Goal: Information Seeking & Learning: Check status

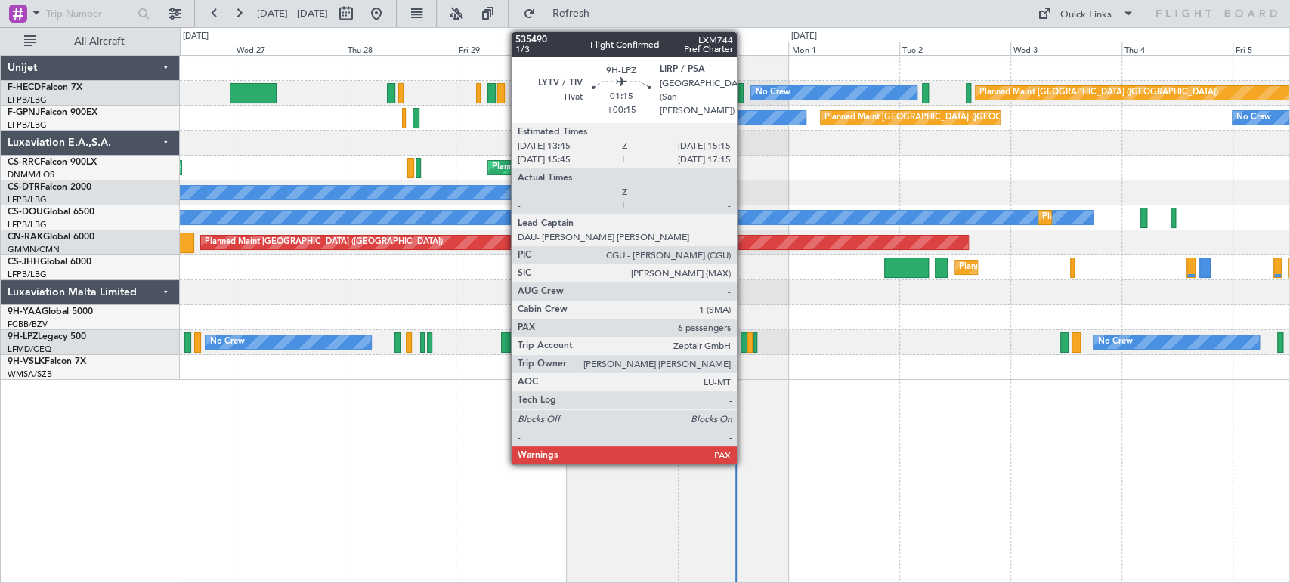
click at [743, 345] on div at bounding box center [744, 342] width 8 height 20
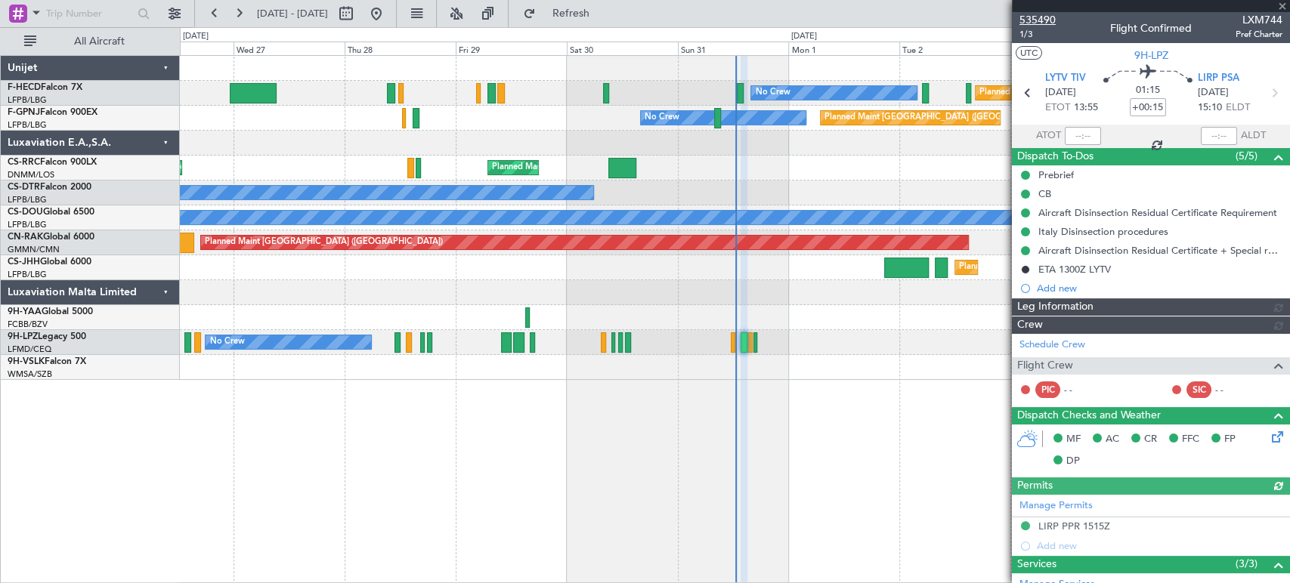
click at [1048, 17] on span "535490" at bounding box center [1037, 20] width 36 height 16
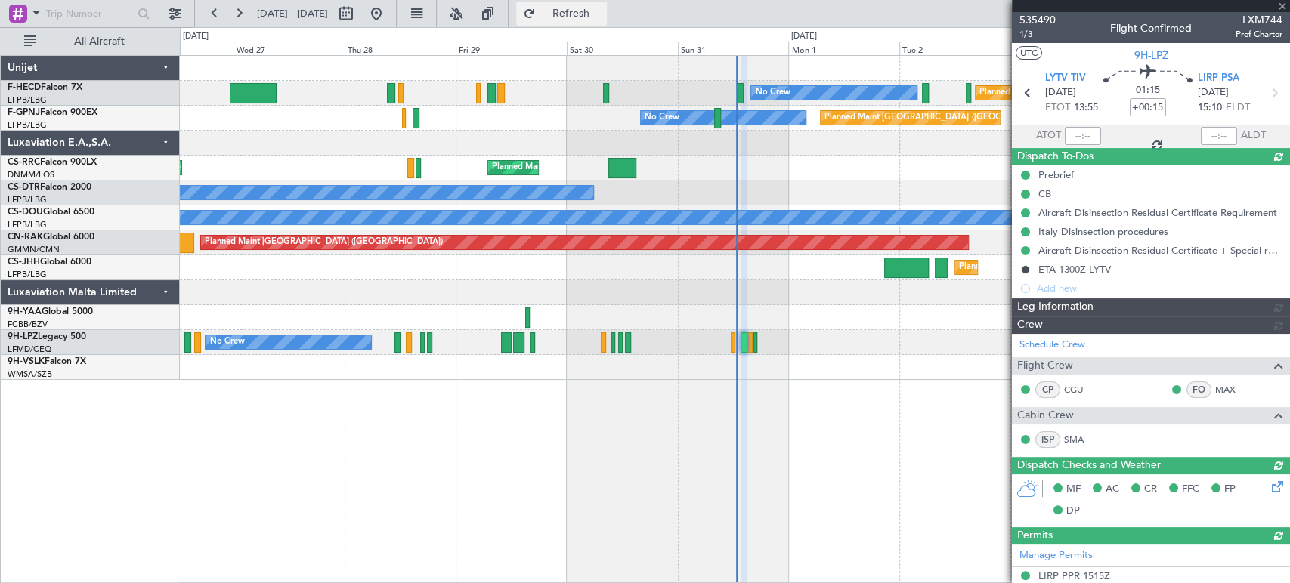
click at [602, 17] on span "Refresh" at bounding box center [570, 13] width 63 height 11
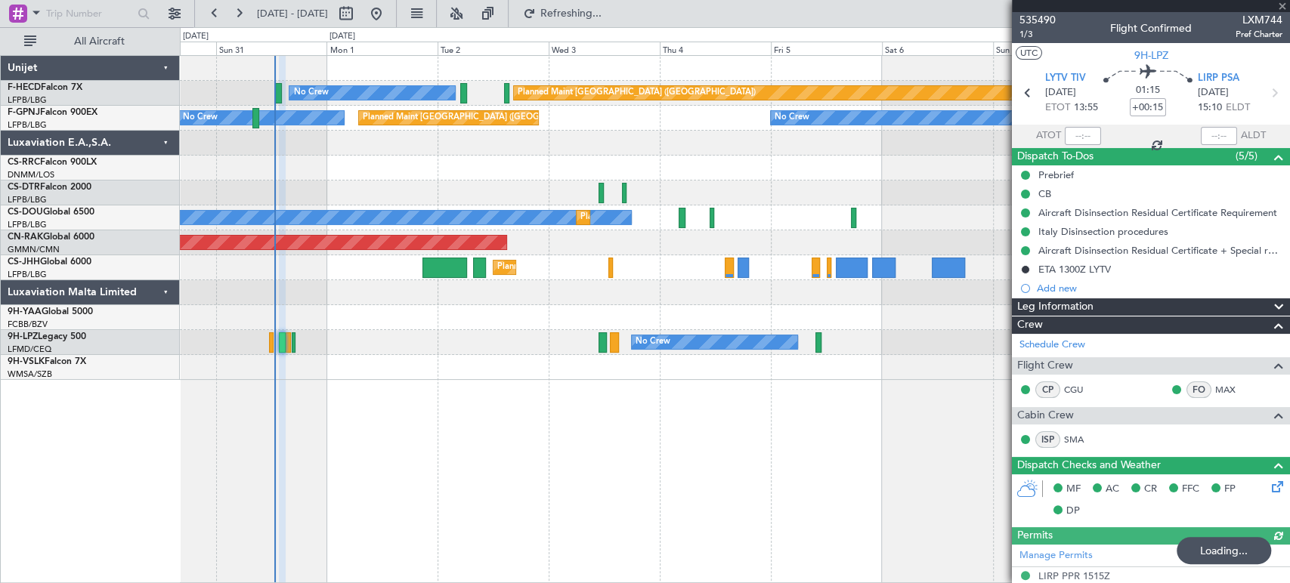
click at [316, 269] on div "Planned Maint [GEOGRAPHIC_DATA] ([GEOGRAPHIC_DATA]) No Crew Planned Maint [GEOG…" at bounding box center [734, 218] width 1109 height 324
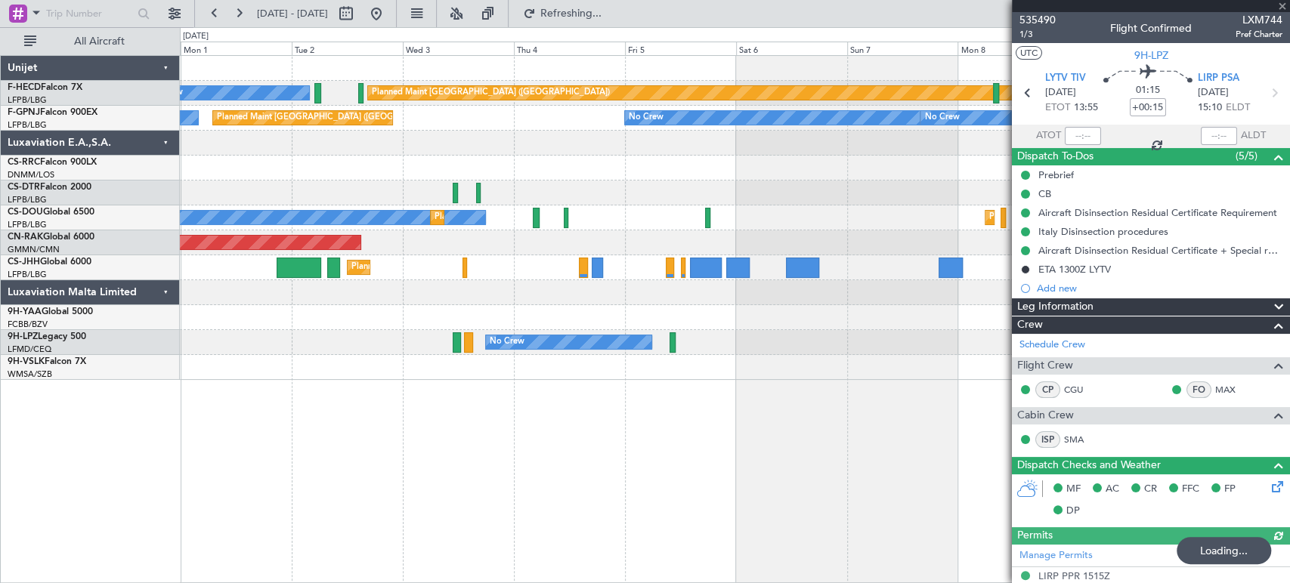
click at [542, 218] on div "Planned Maint [GEOGRAPHIC_DATA] ([GEOGRAPHIC_DATA]) No Crew Planned Maint [GEOG…" at bounding box center [734, 218] width 1109 height 324
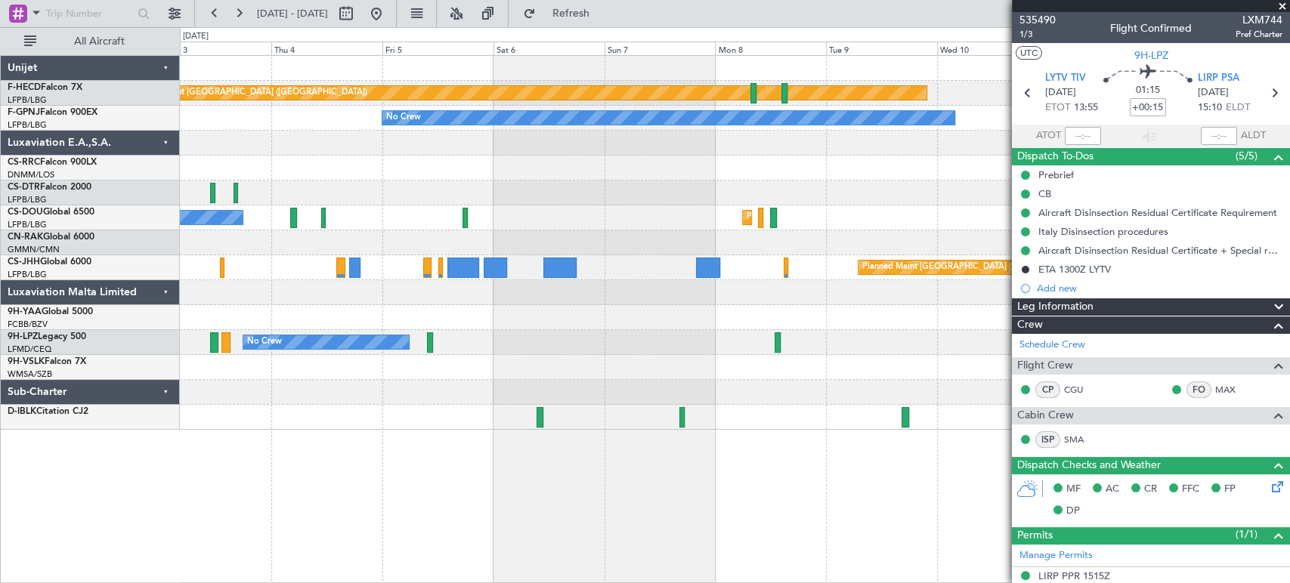
click at [52, 240] on div "Planned Maint [GEOGRAPHIC_DATA] ([GEOGRAPHIC_DATA]) No Crew No Crew No Crew No …" at bounding box center [645, 305] width 1290 height 556
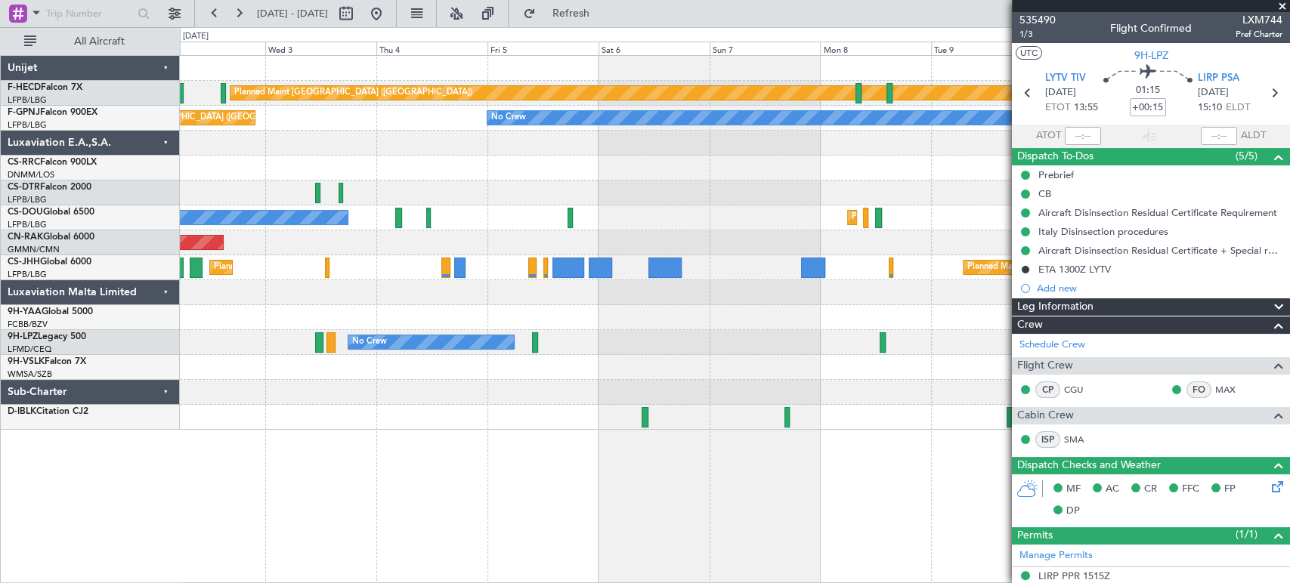
click at [620, 172] on div "Planned Maint [GEOGRAPHIC_DATA] ([GEOGRAPHIC_DATA]) No Crew No Crew No Crew No …" at bounding box center [734, 243] width 1109 height 374
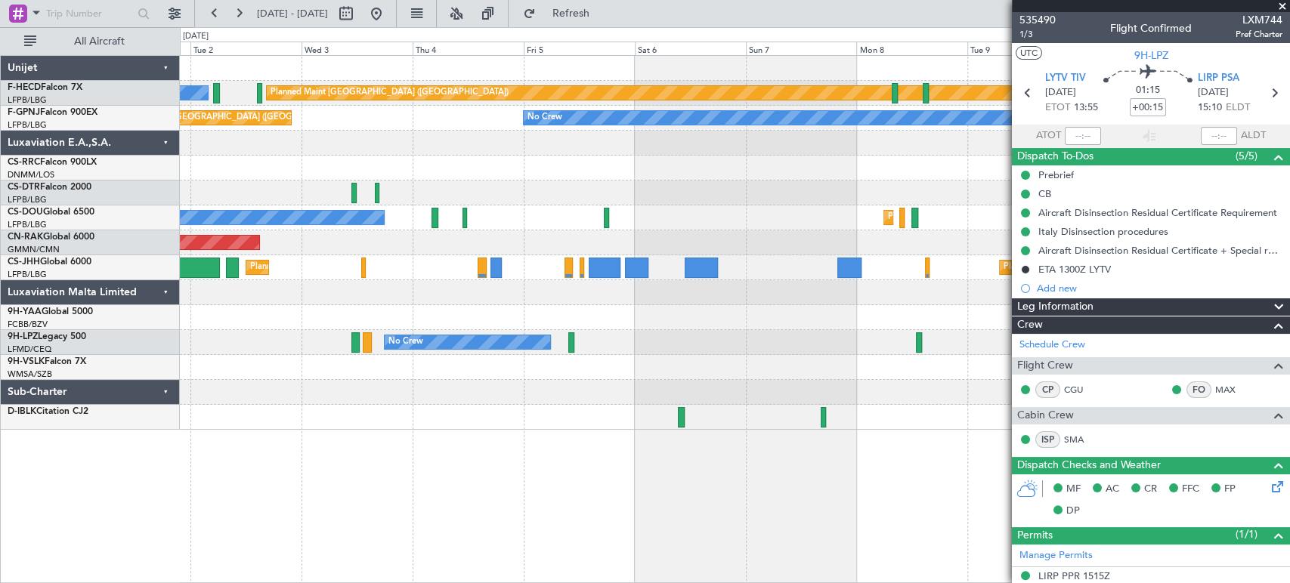
click at [858, 307] on div "Planned Maint [GEOGRAPHIC_DATA] ([GEOGRAPHIC_DATA]) No Crew No Crew No Crew No …" at bounding box center [734, 243] width 1109 height 374
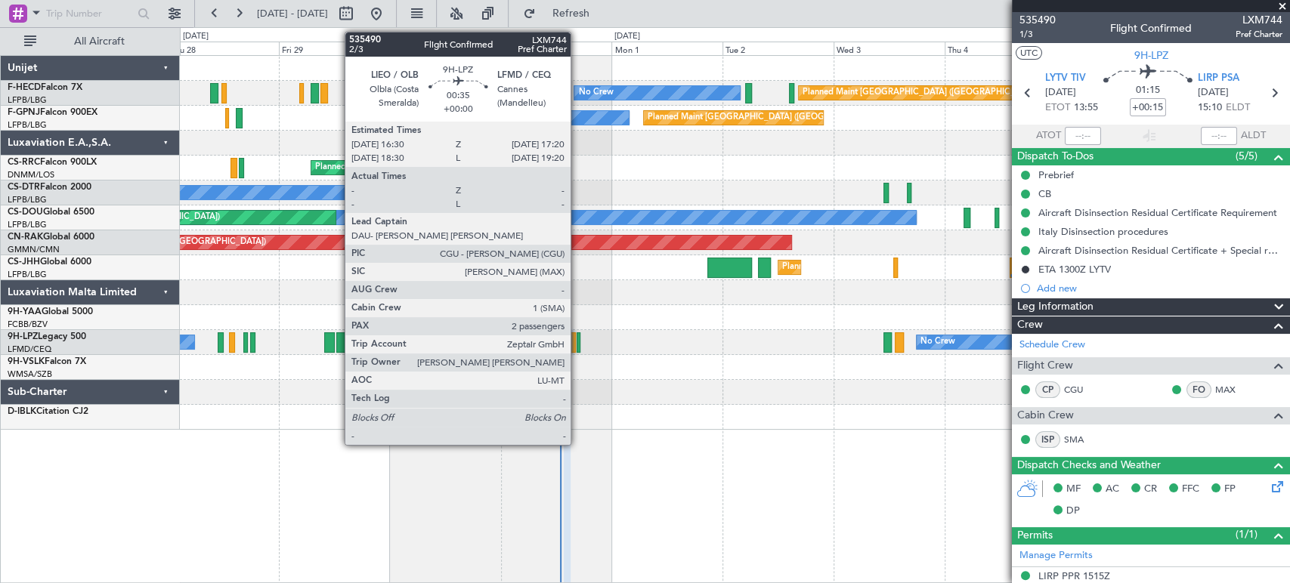
click at [578, 341] on div at bounding box center [578, 342] width 5 height 20
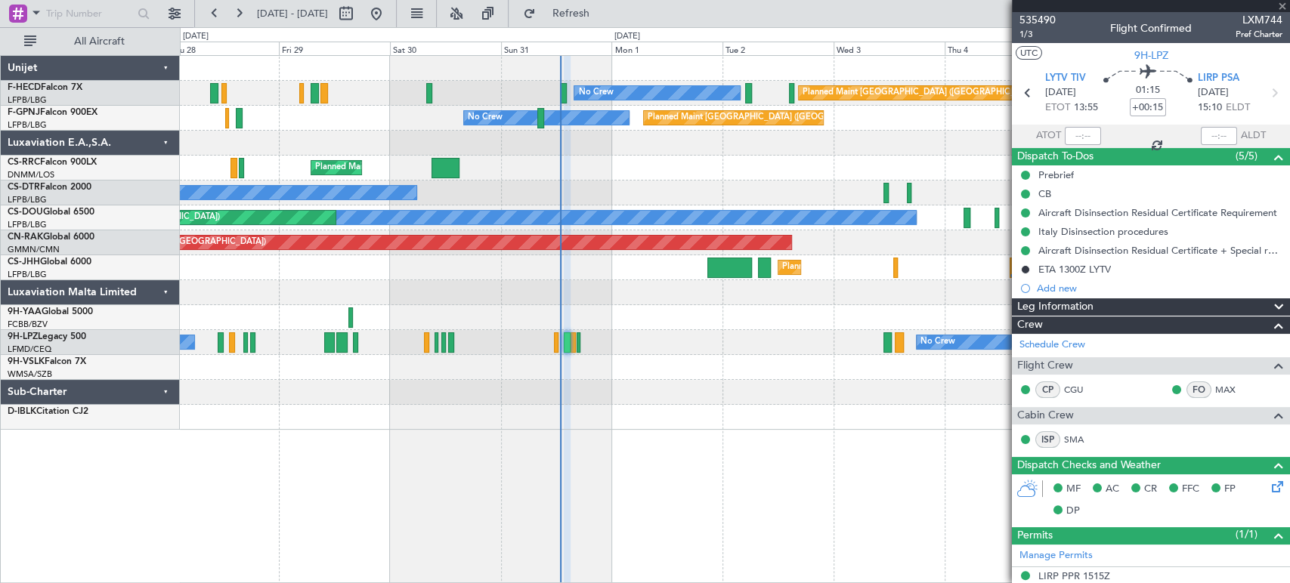
type input "2"
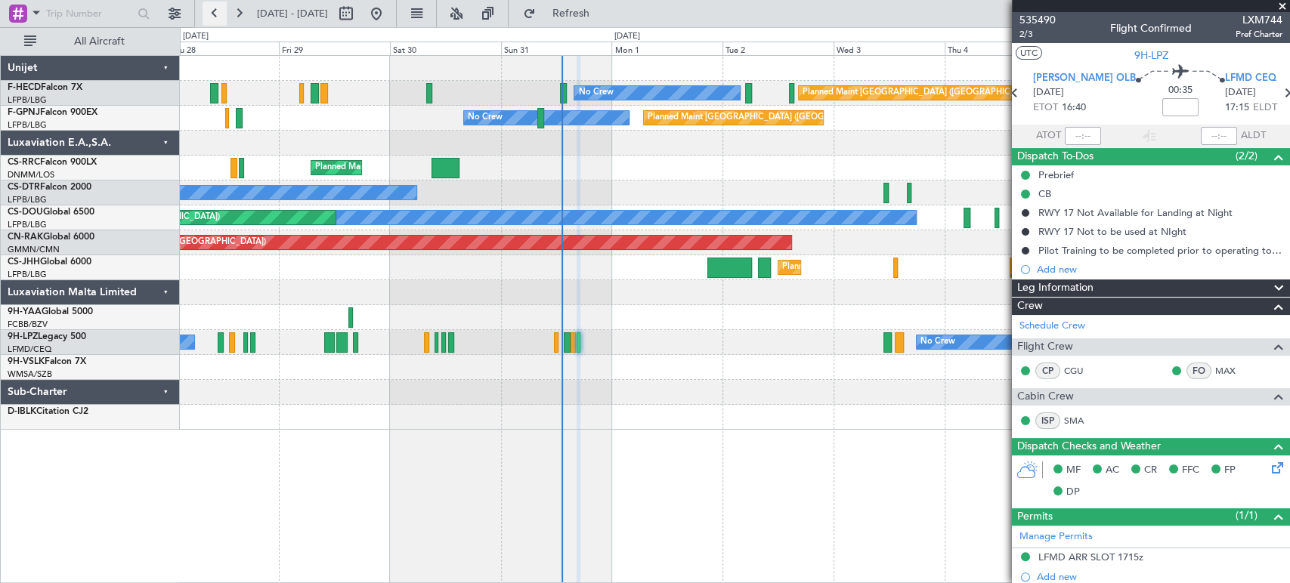
click at [215, 7] on button at bounding box center [214, 14] width 24 height 24
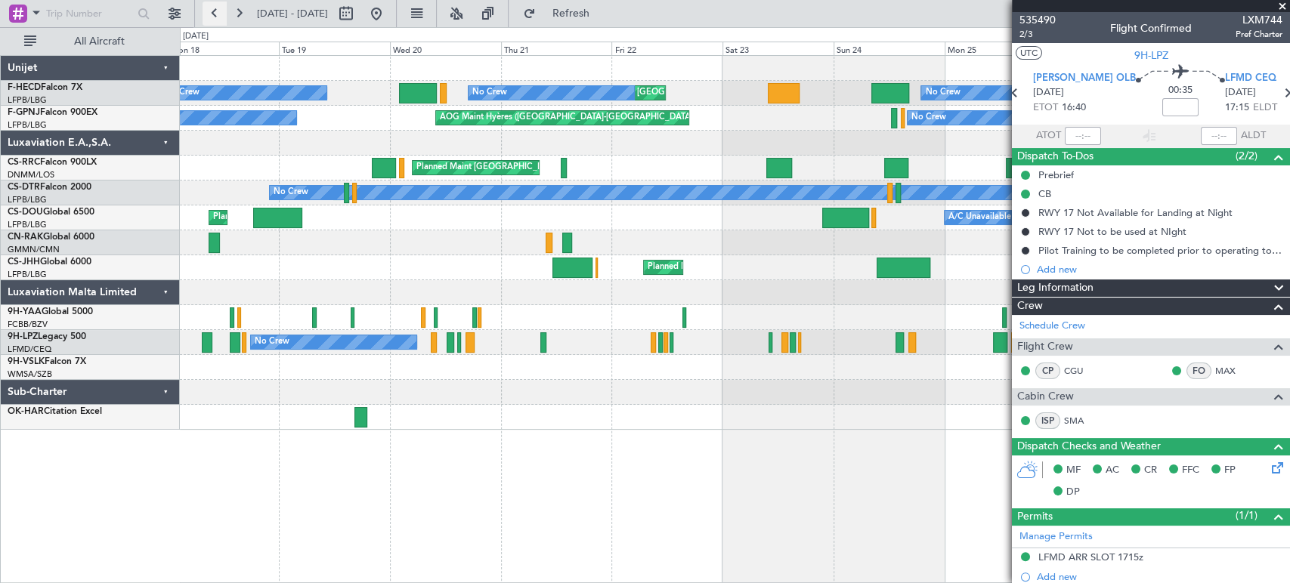
click at [209, 22] on button at bounding box center [214, 14] width 24 height 24
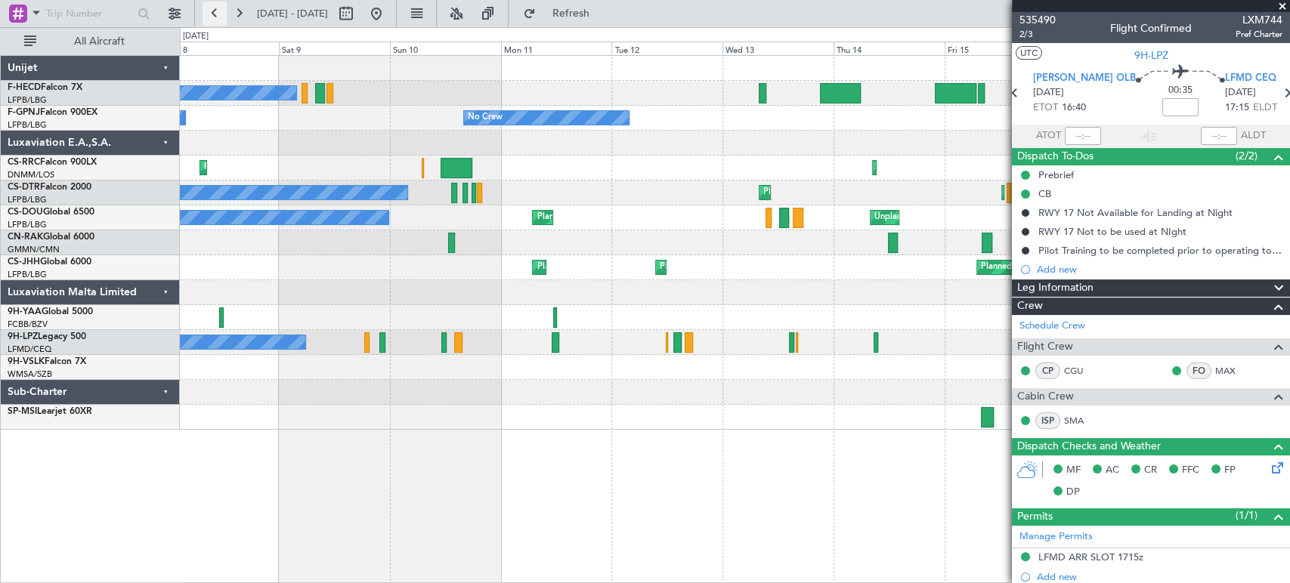
click at [204, 7] on button at bounding box center [214, 14] width 24 height 24
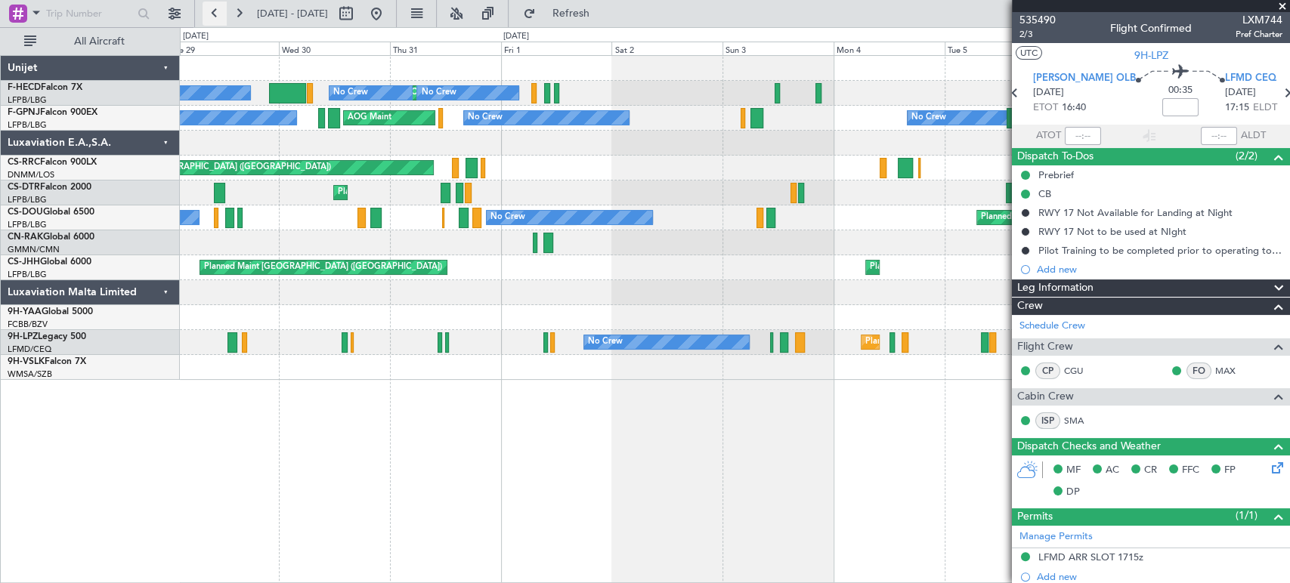
click at [214, 17] on button at bounding box center [214, 14] width 24 height 24
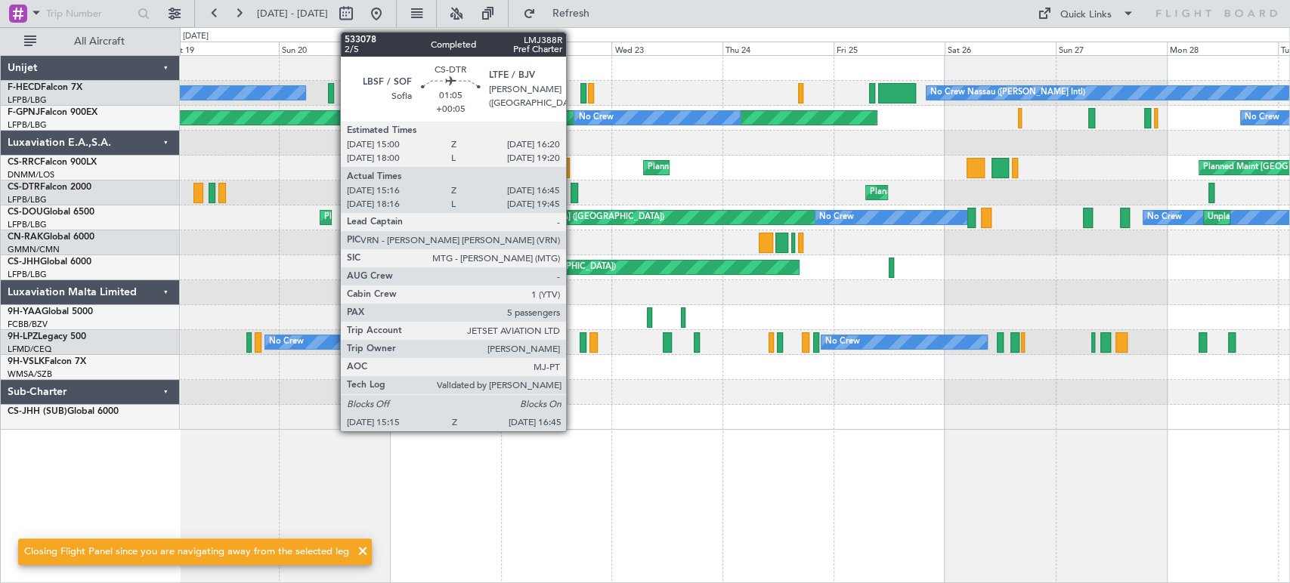
click at [573, 187] on div at bounding box center [574, 193] width 8 height 20
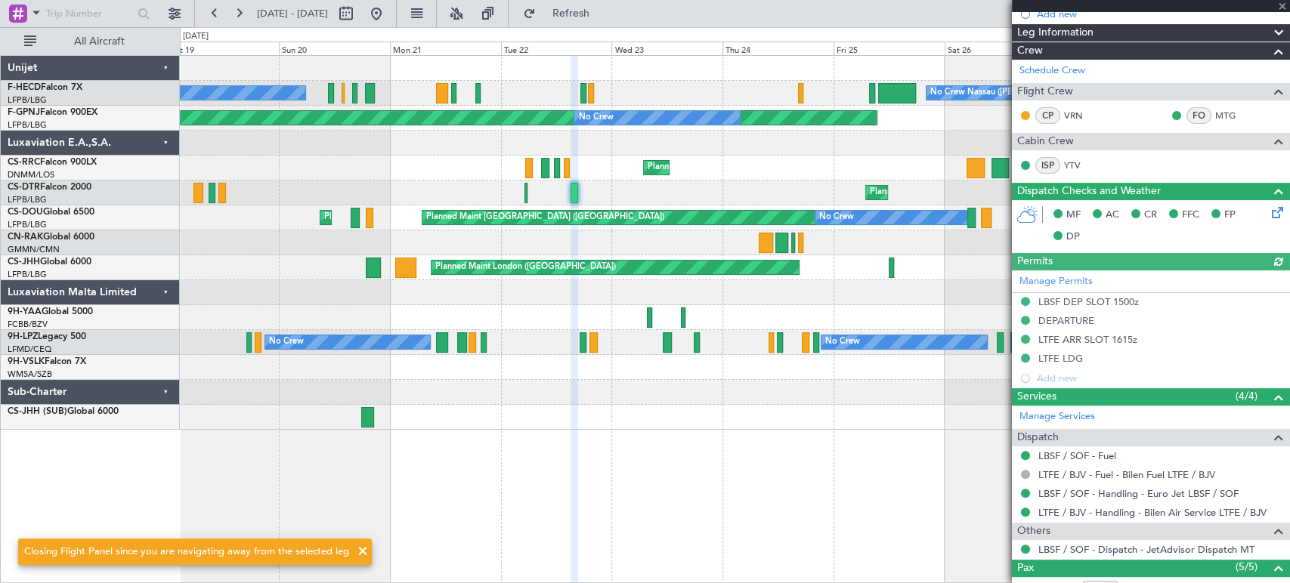
scroll to position [385, 0]
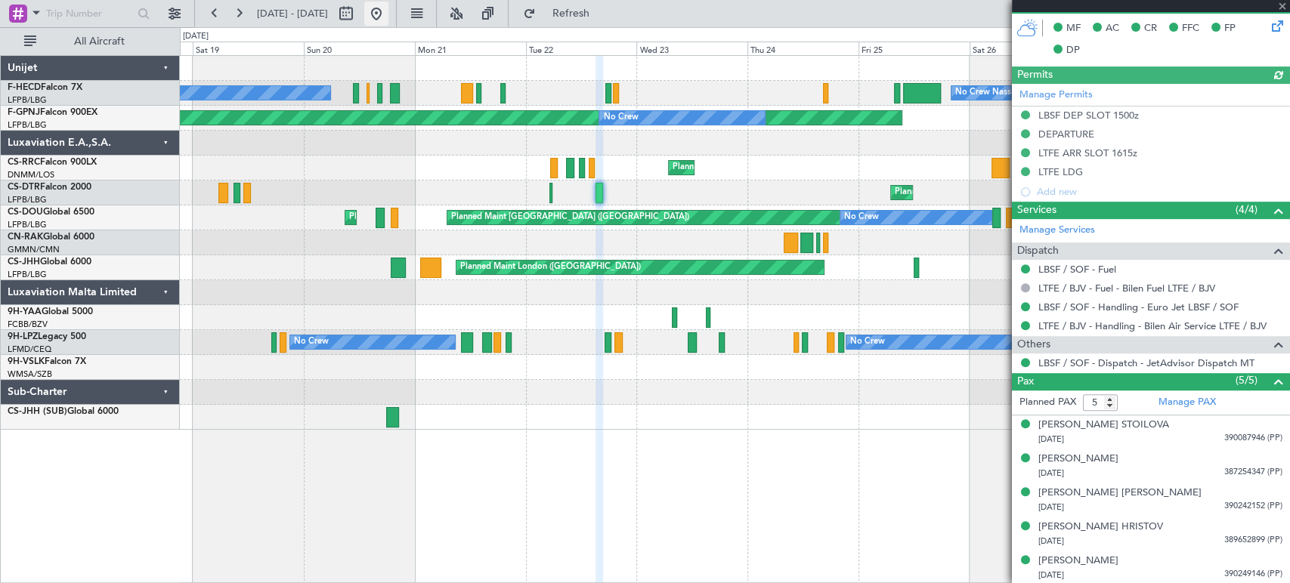
click at [388, 18] on button at bounding box center [376, 14] width 24 height 24
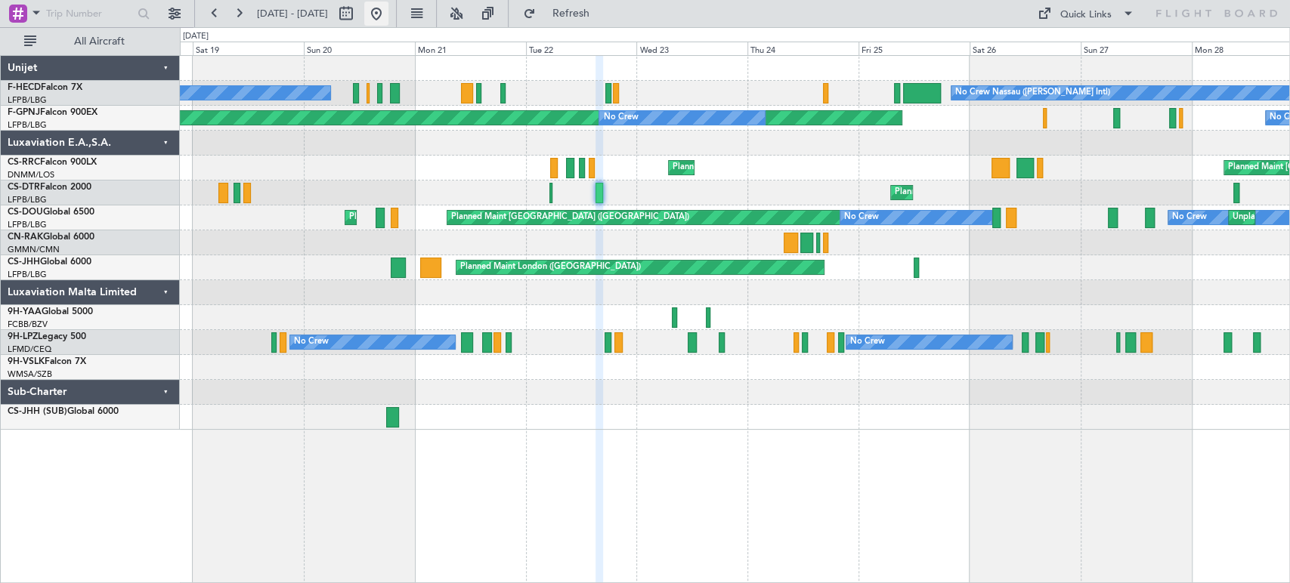
scroll to position [0, 0]
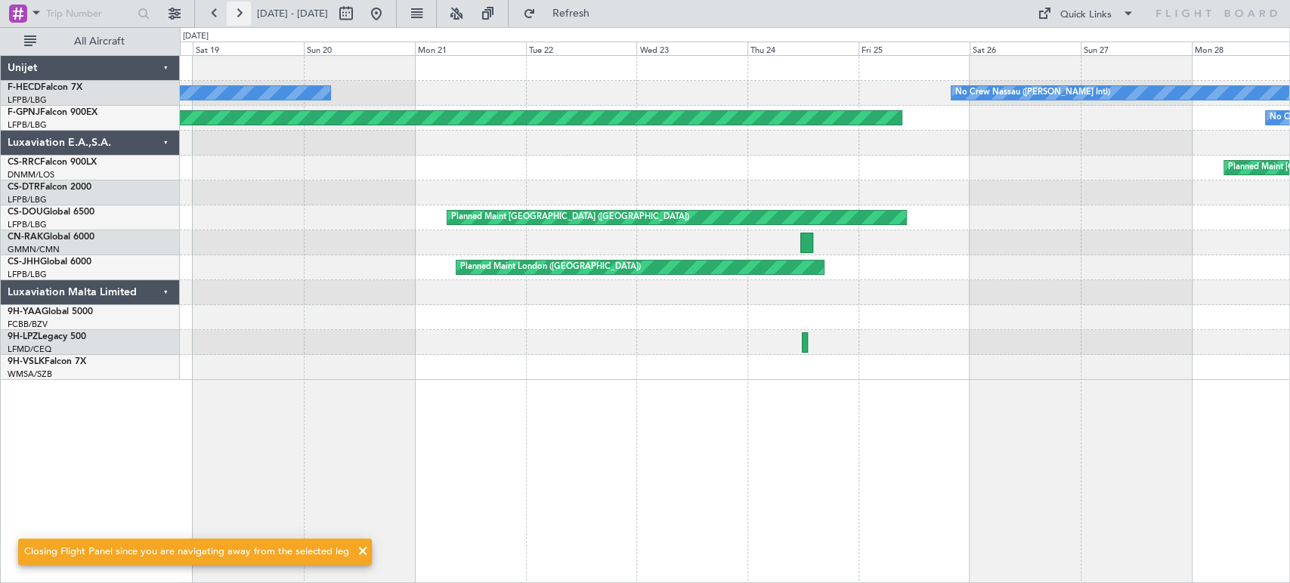
click at [238, 7] on button at bounding box center [239, 14] width 24 height 24
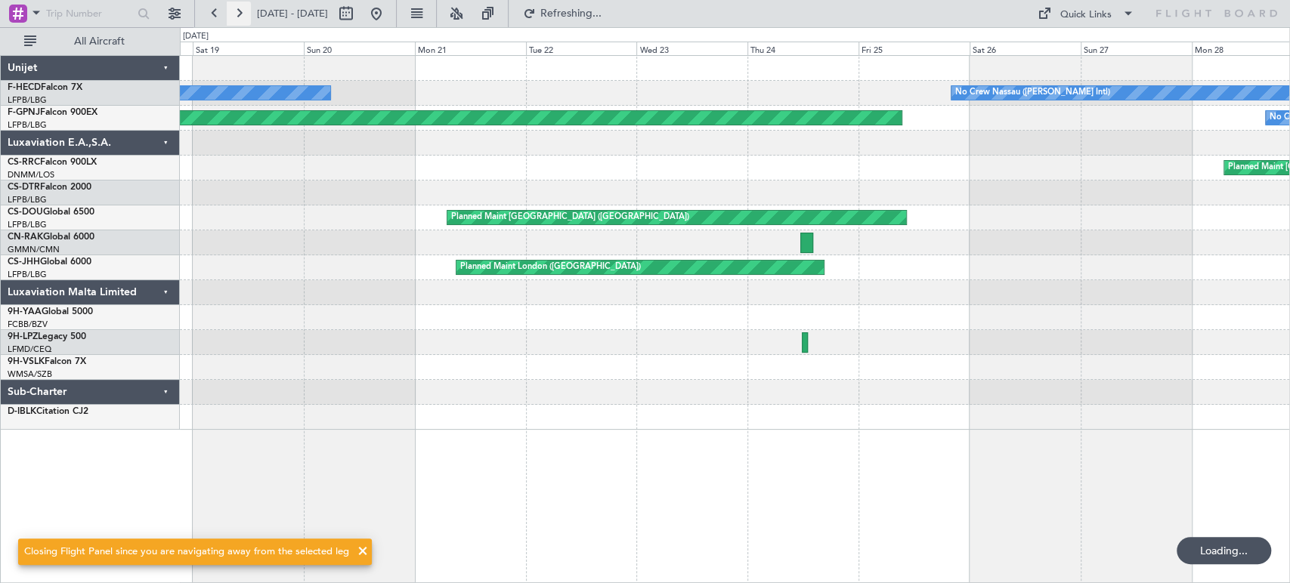
click at [231, 14] on button at bounding box center [239, 14] width 24 height 24
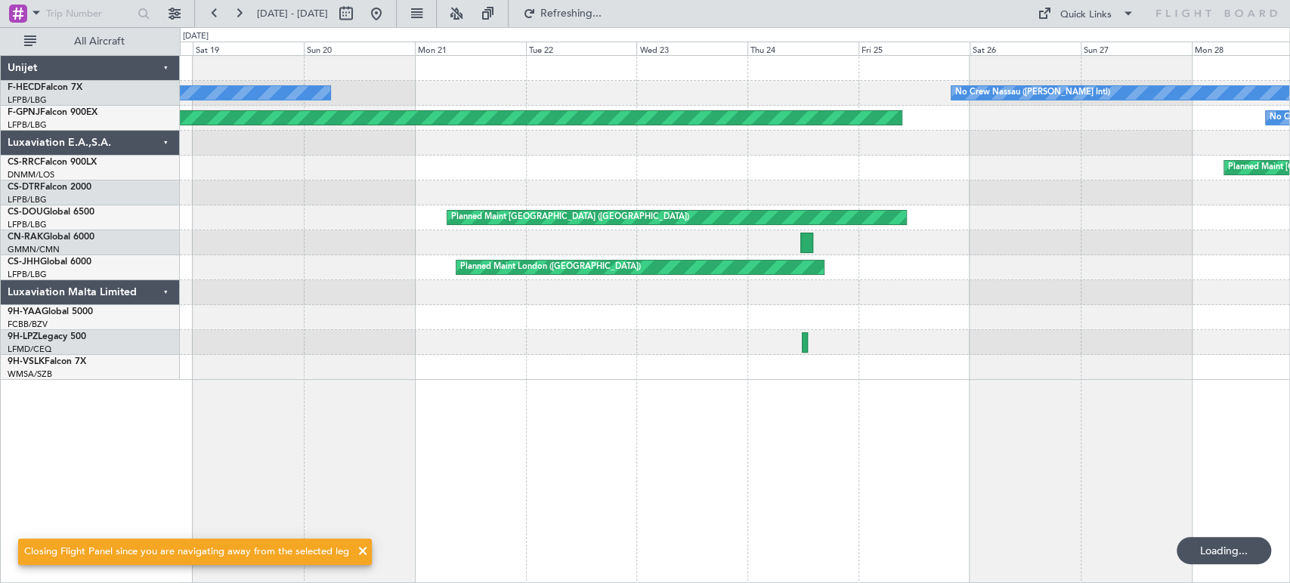
click at [388, 18] on div at bounding box center [361, 14] width 54 height 24
click at [388, 11] on button at bounding box center [376, 14] width 24 height 24
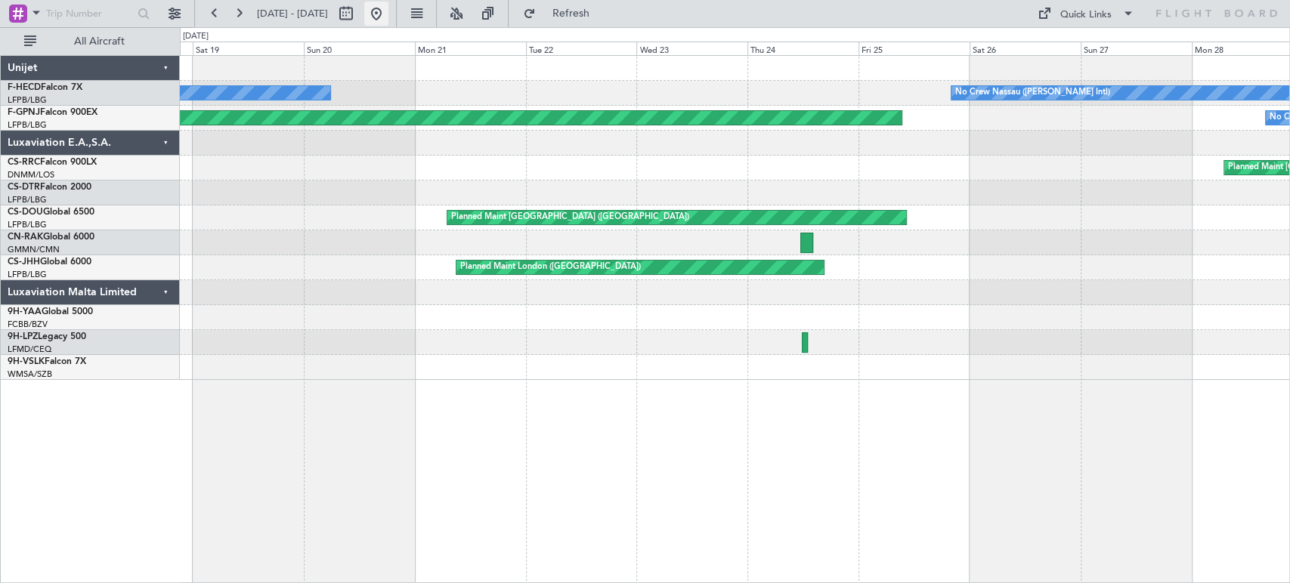
click at [388, 19] on button at bounding box center [376, 14] width 24 height 24
click at [607, 23] on button "Refresh" at bounding box center [561, 14] width 91 height 24
click at [240, 17] on button at bounding box center [239, 14] width 24 height 24
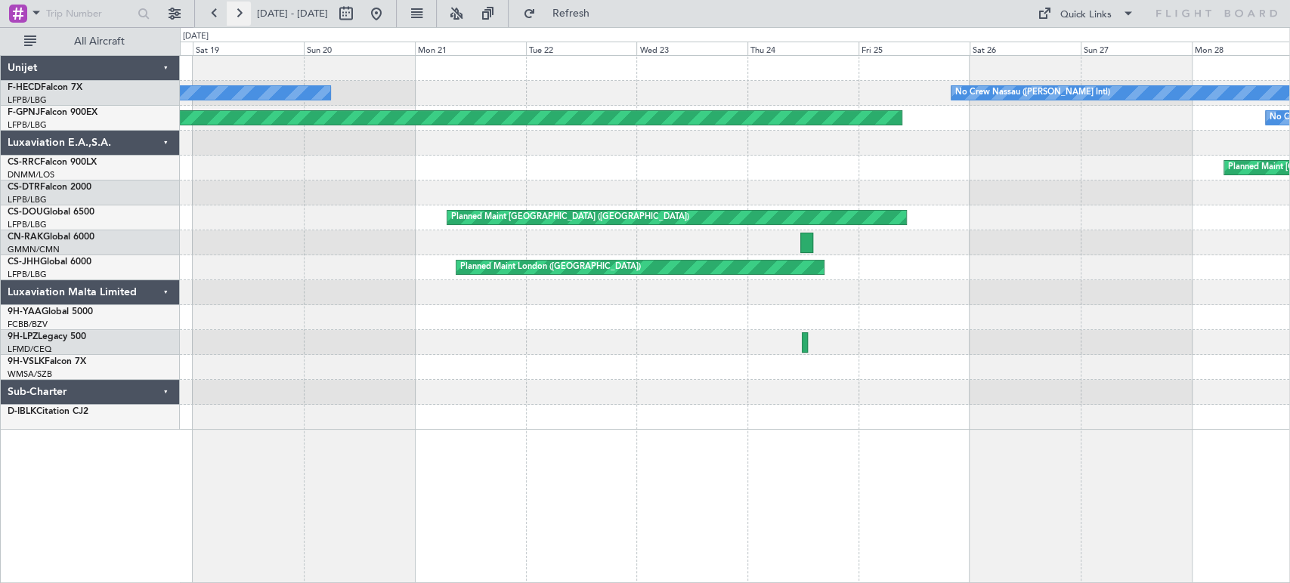
click at [240, 17] on button at bounding box center [239, 14] width 24 height 24
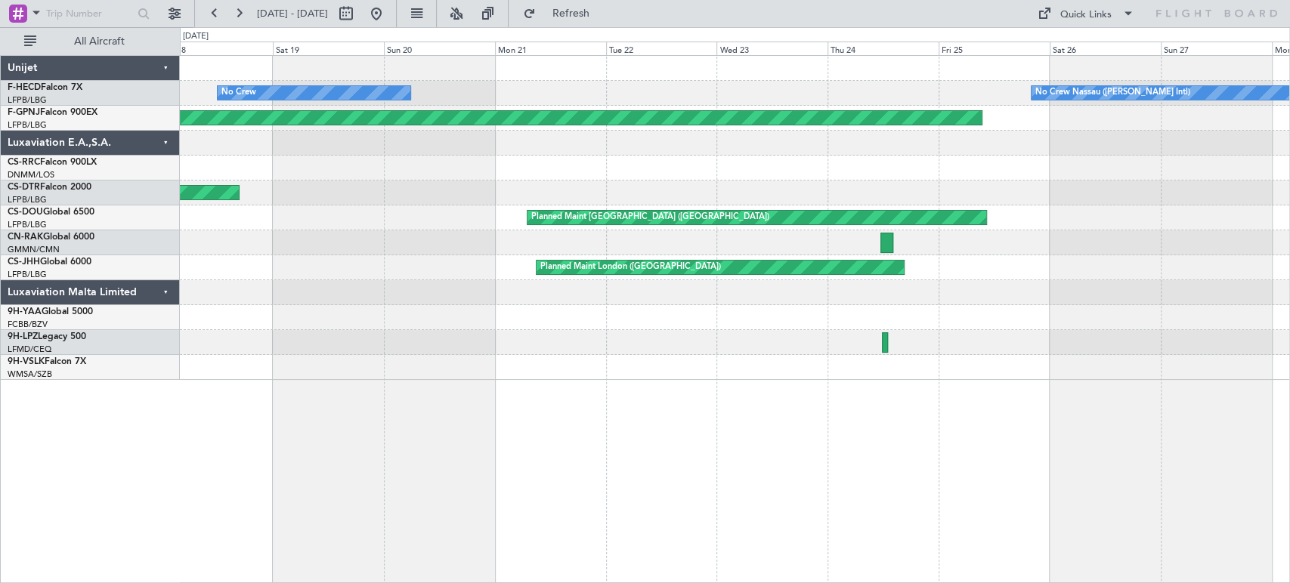
click at [799, 289] on div at bounding box center [734, 292] width 1109 height 25
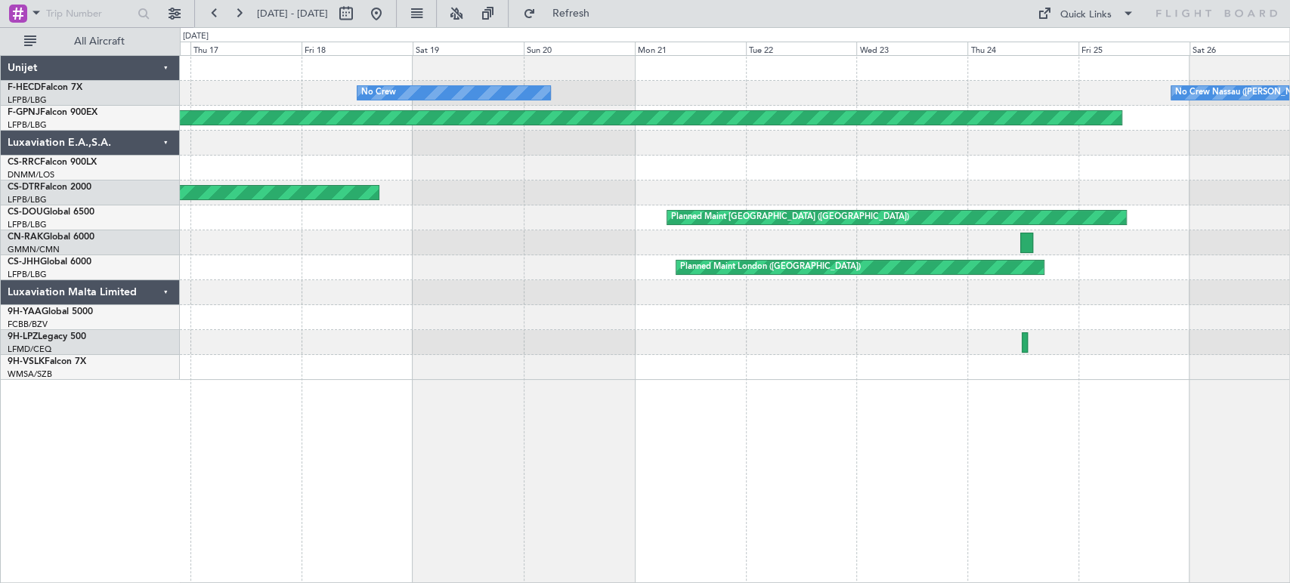
click at [1089, 339] on div "No Crew No Crew Nassau ([PERSON_NAME] Intl) Planned Maint [GEOGRAPHIC_DATA] ([G…" at bounding box center [734, 218] width 1109 height 324
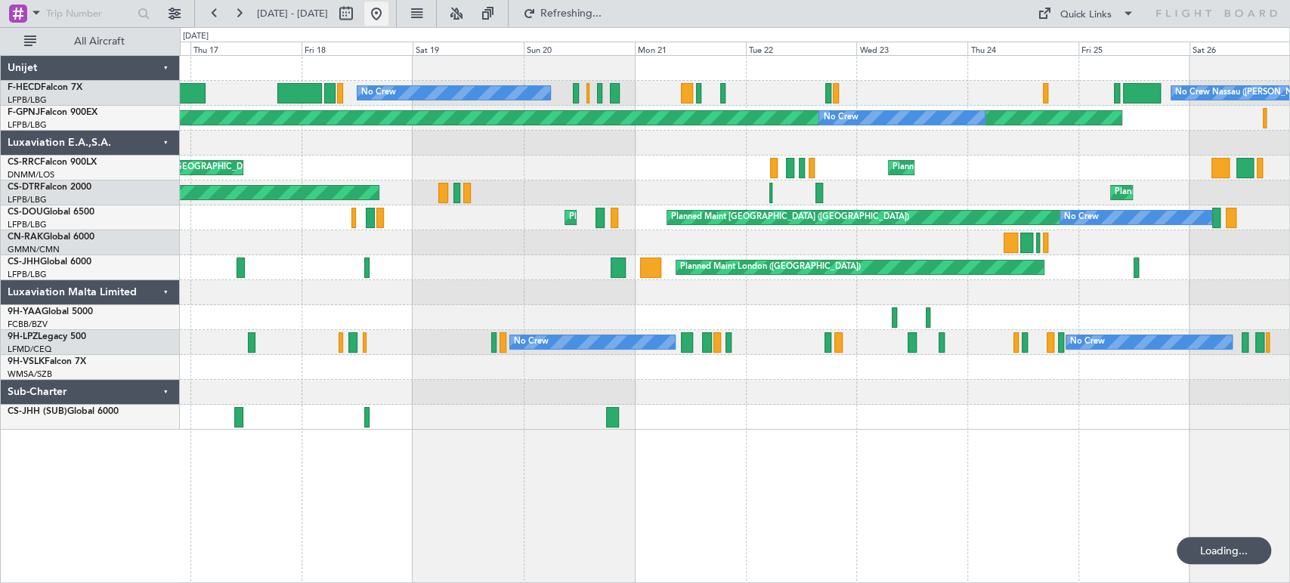
click at [388, 15] on button at bounding box center [376, 14] width 24 height 24
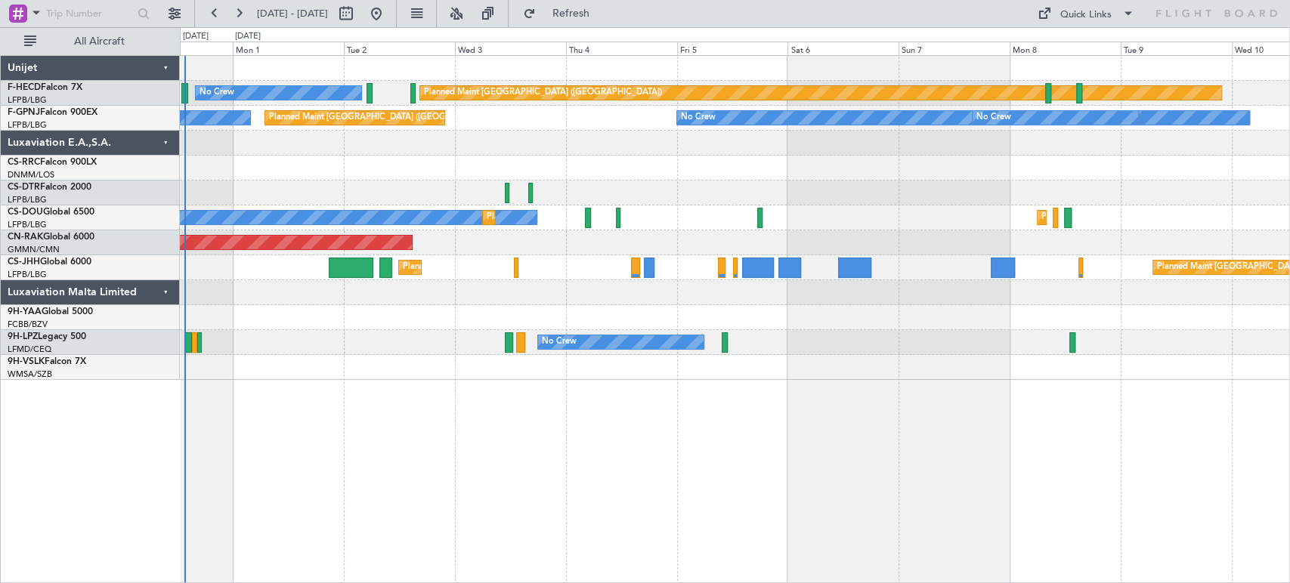
click at [514, 275] on div "Planned Maint [GEOGRAPHIC_DATA] ([GEOGRAPHIC_DATA]) Planned Maint [GEOGRAPHIC_D…" at bounding box center [734, 267] width 1109 height 25
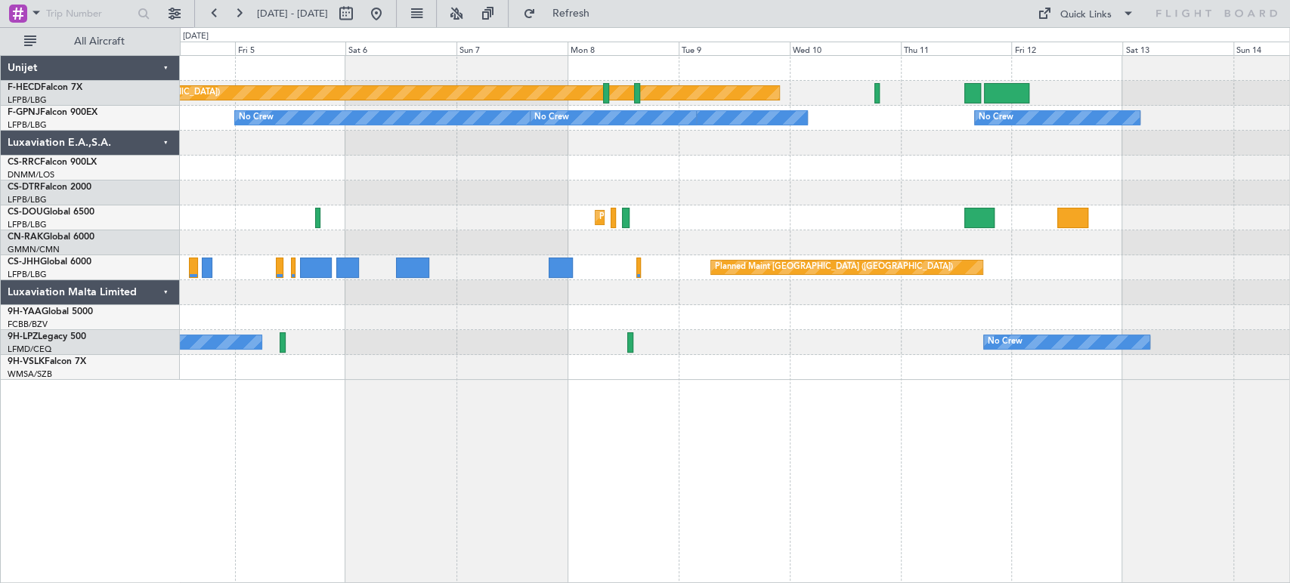
click at [229, 180] on div "Planned Maint [GEOGRAPHIC_DATA] ([GEOGRAPHIC_DATA]) No Crew No Crew No Crew No …" at bounding box center [734, 218] width 1109 height 324
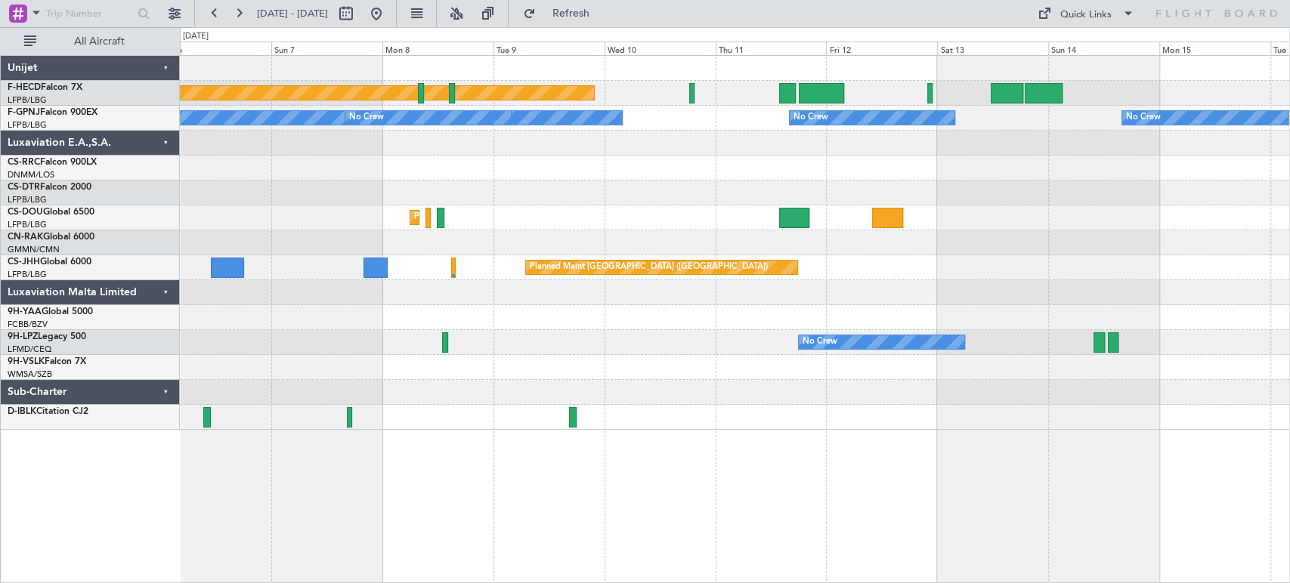
click at [1114, 270] on div "Planned Maint [GEOGRAPHIC_DATA] ([GEOGRAPHIC_DATA]) Planned Maint [GEOGRAPHIC_D…" at bounding box center [734, 243] width 1109 height 374
click at [534, 244] on div at bounding box center [734, 242] width 1109 height 25
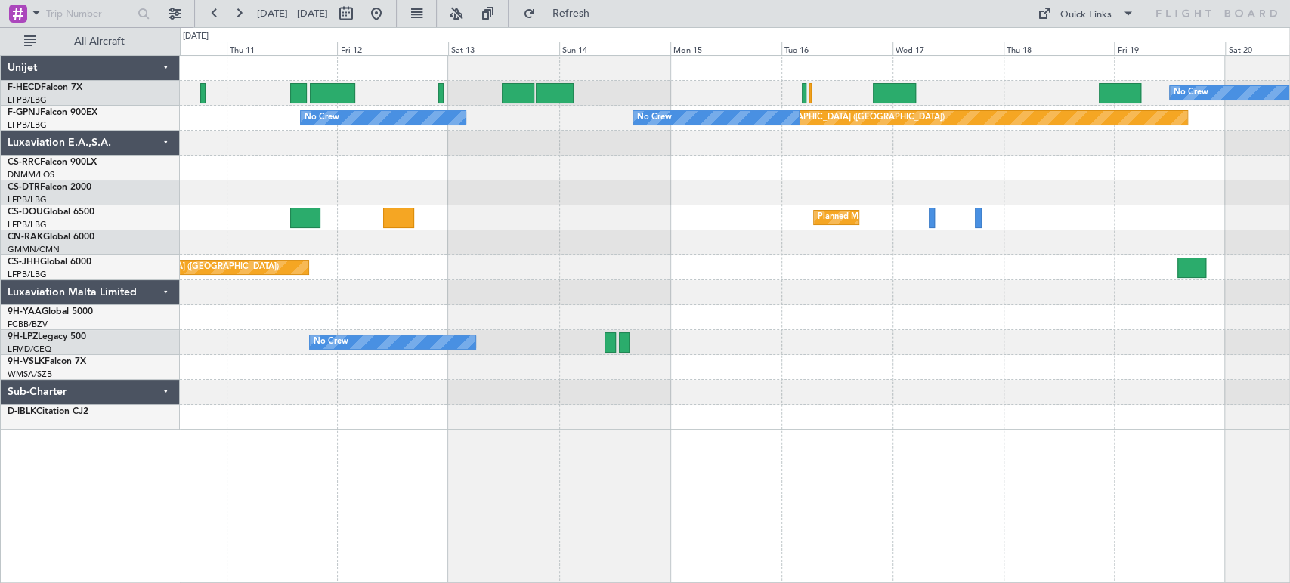
click at [493, 247] on div "Planned Maint Casablanca ([PERSON_NAME] Intl)" at bounding box center [734, 242] width 1109 height 25
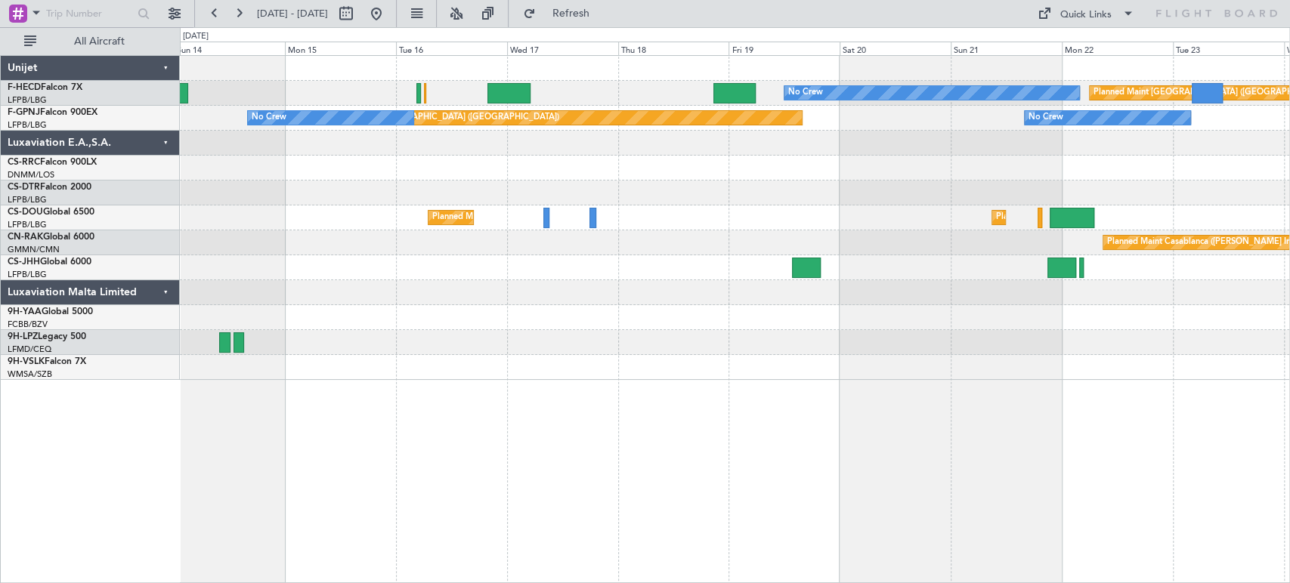
click at [493, 321] on div "No Crew Planned Maint [GEOGRAPHIC_DATA] ([GEOGRAPHIC_DATA]) Planned Maint [GEOG…" at bounding box center [734, 218] width 1109 height 324
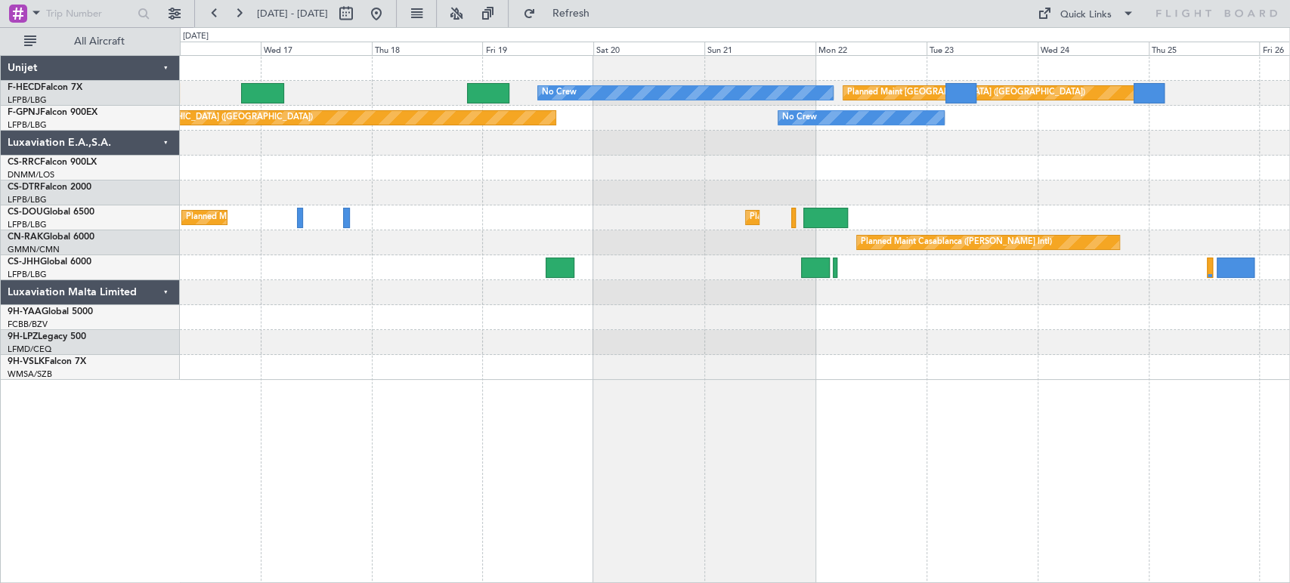
click at [574, 289] on div "No Crew Planned Maint [GEOGRAPHIC_DATA] ([GEOGRAPHIC_DATA]) Planned Maint [GEOG…" at bounding box center [734, 218] width 1109 height 324
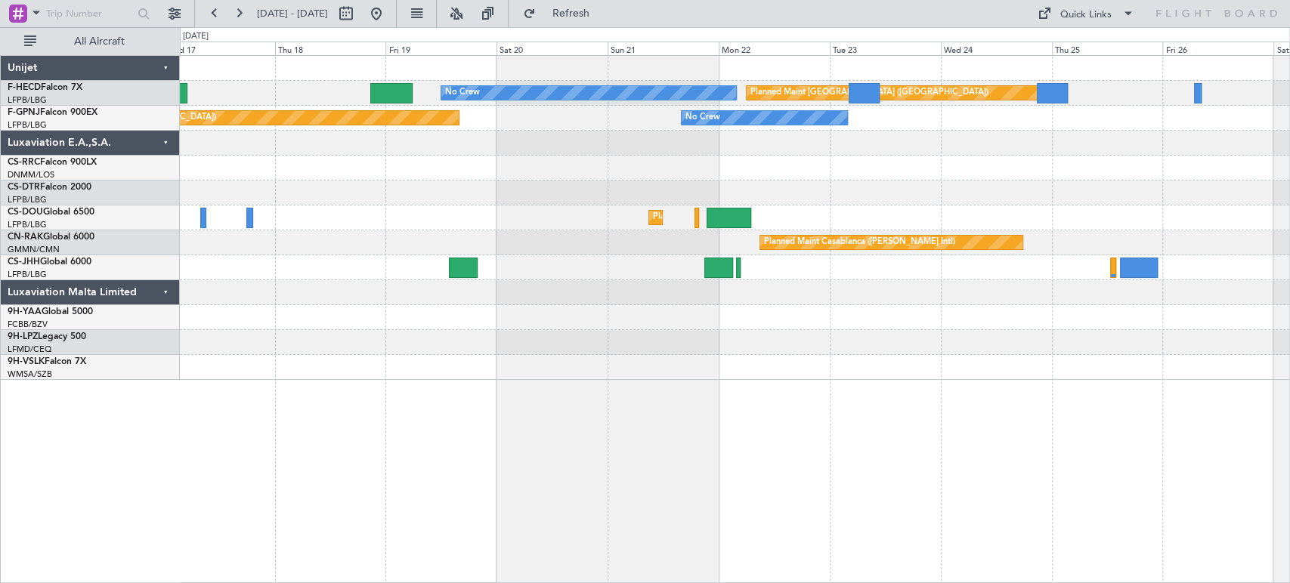
click at [763, 153] on div at bounding box center [734, 143] width 1109 height 25
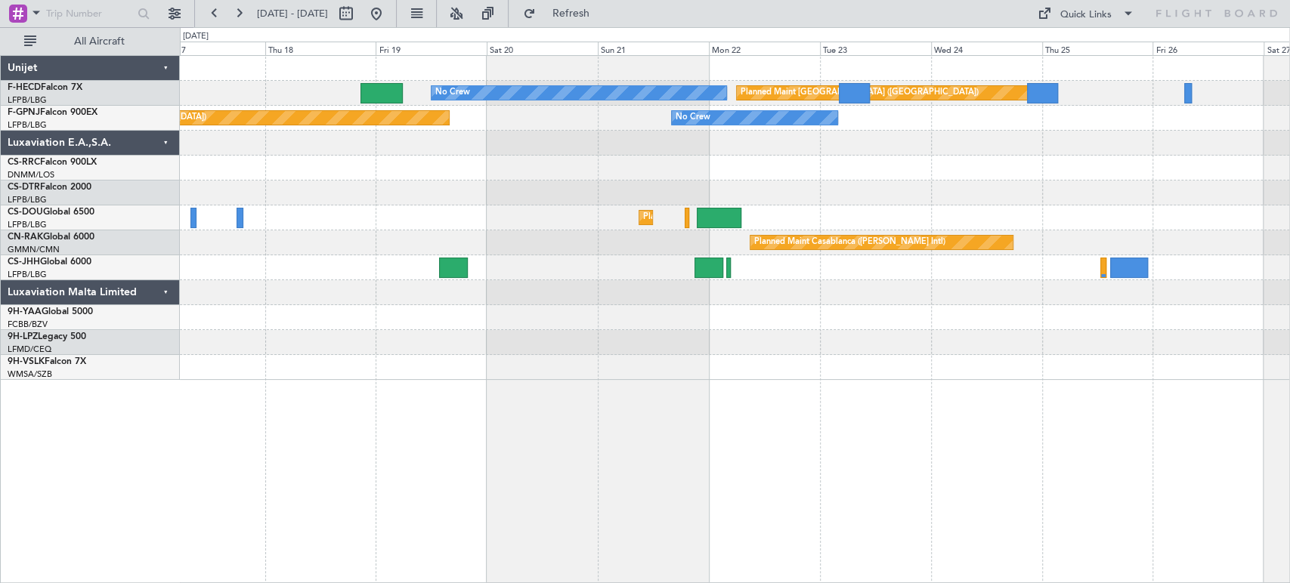
click at [624, 186] on div "Planned Maint [GEOGRAPHIC_DATA] ([GEOGRAPHIC_DATA]) No Crew No Crew Planned Mai…" at bounding box center [734, 218] width 1109 height 324
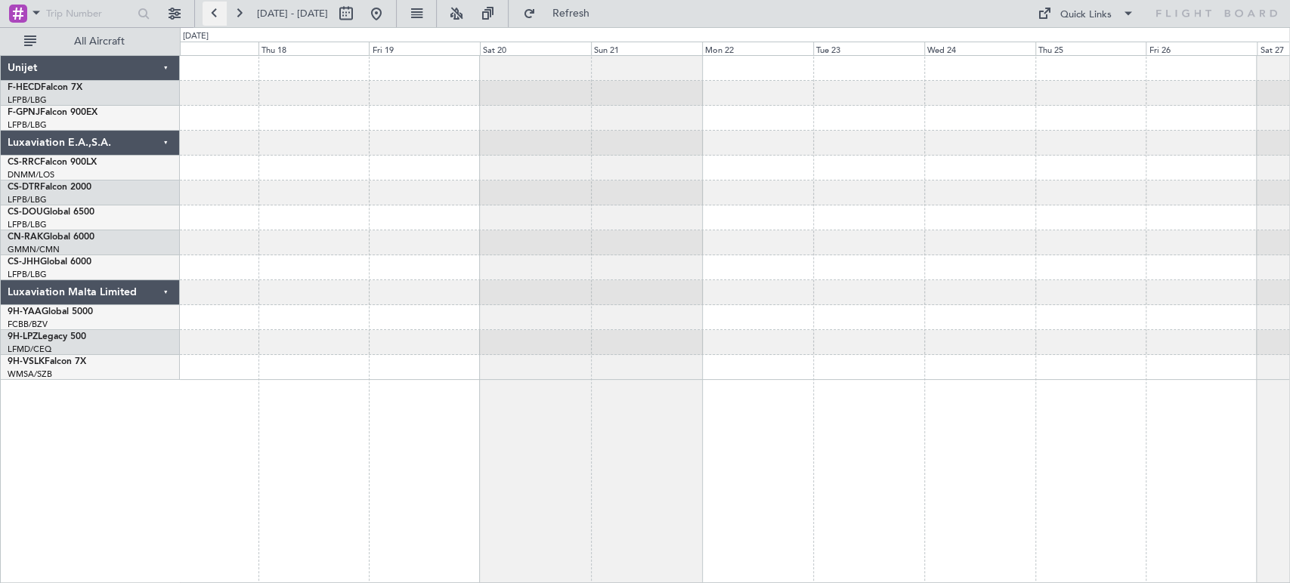
click at [212, 10] on button at bounding box center [214, 14] width 24 height 24
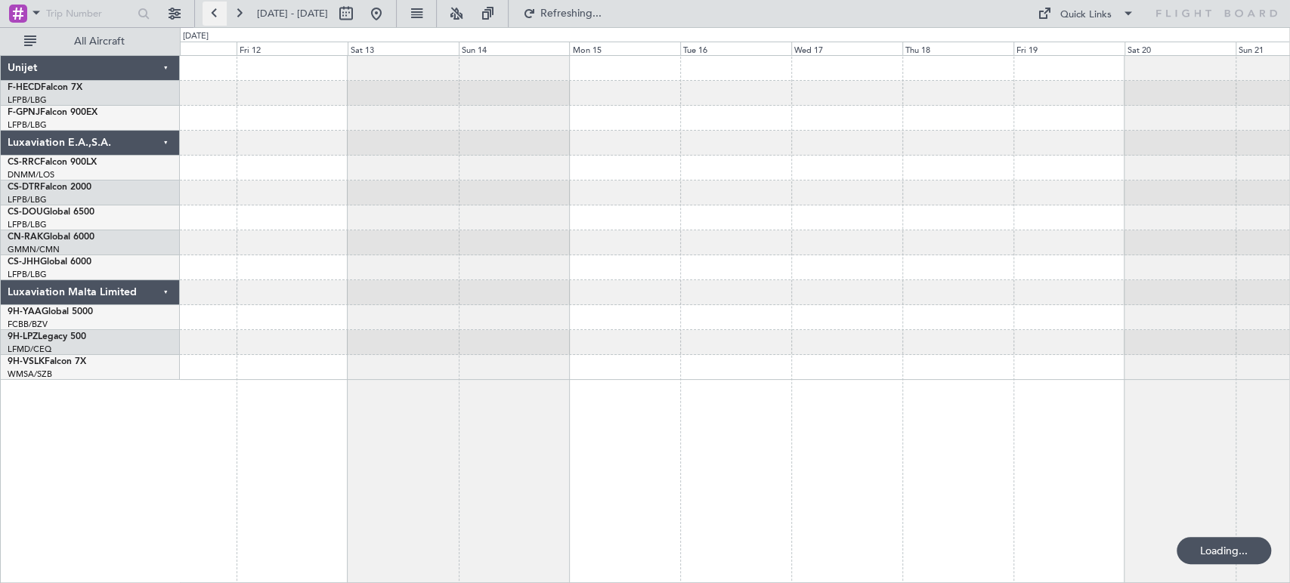
click at [212, 10] on button at bounding box center [214, 14] width 24 height 24
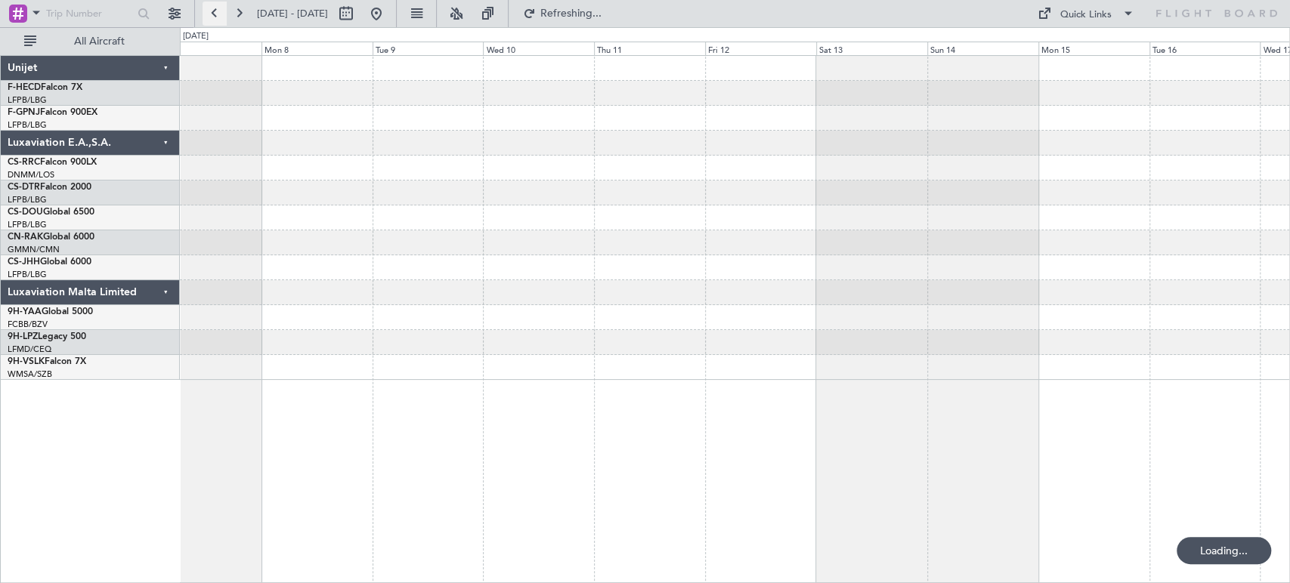
click at [212, 10] on button at bounding box center [214, 14] width 24 height 24
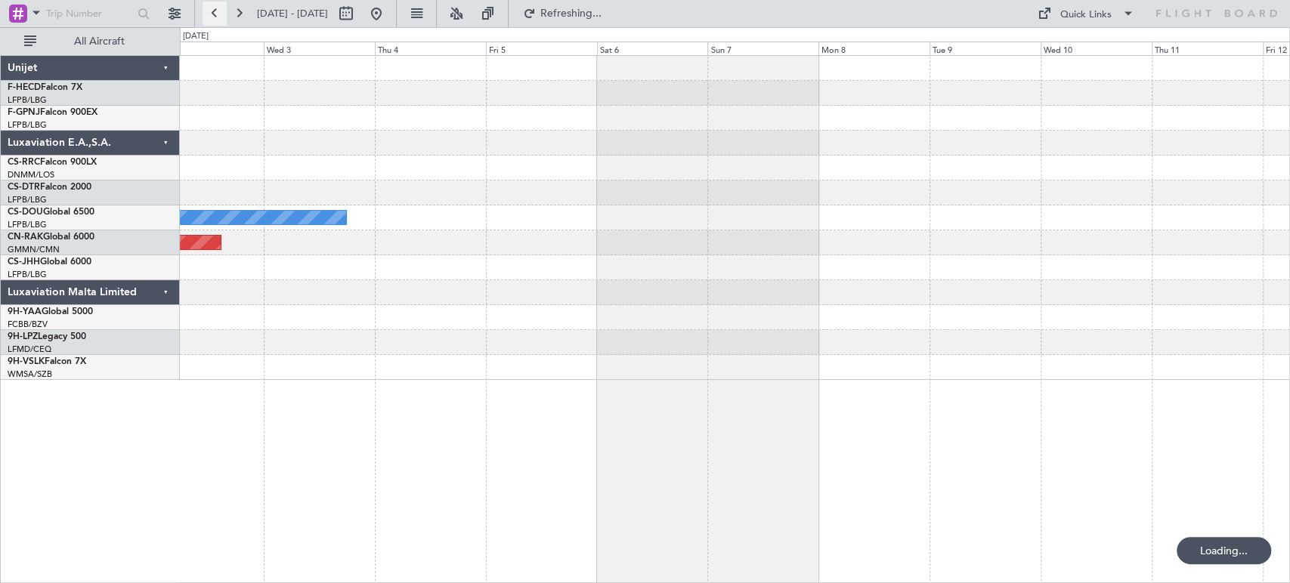
click at [212, 10] on button at bounding box center [214, 14] width 24 height 24
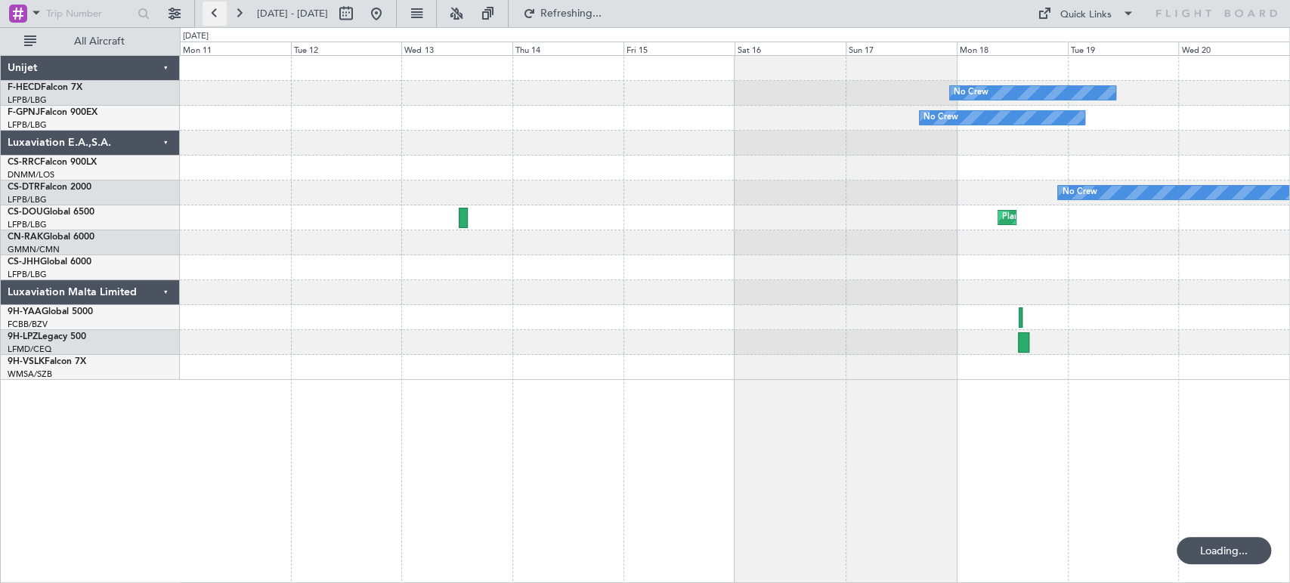
click at [212, 10] on button at bounding box center [214, 14] width 24 height 24
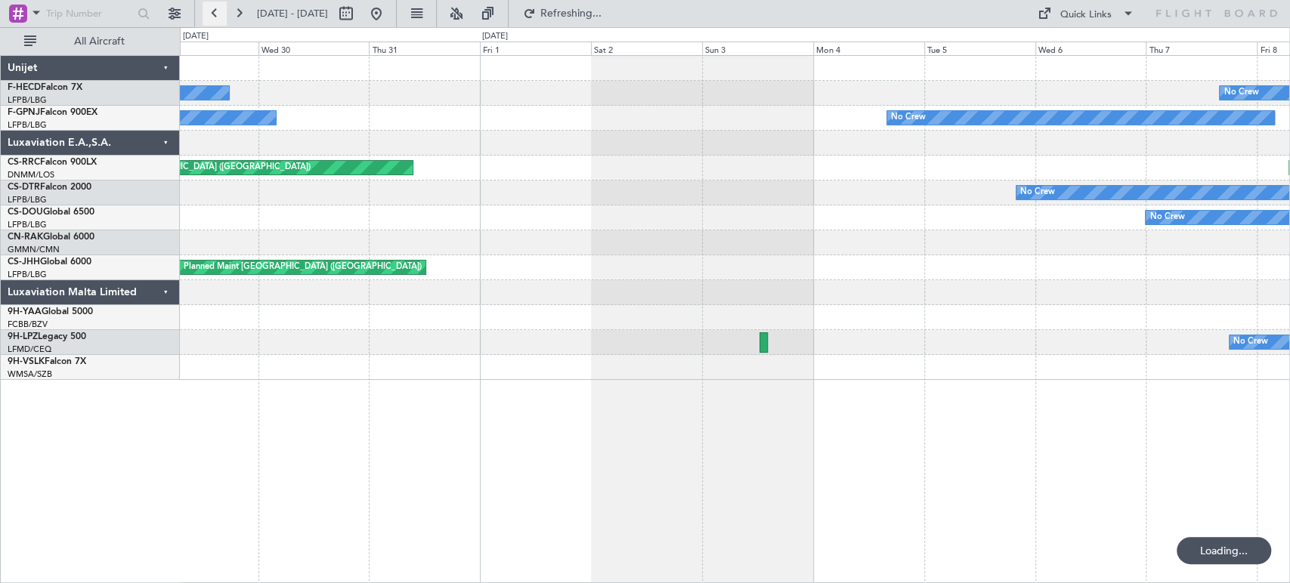
click at [212, 10] on button at bounding box center [214, 14] width 24 height 24
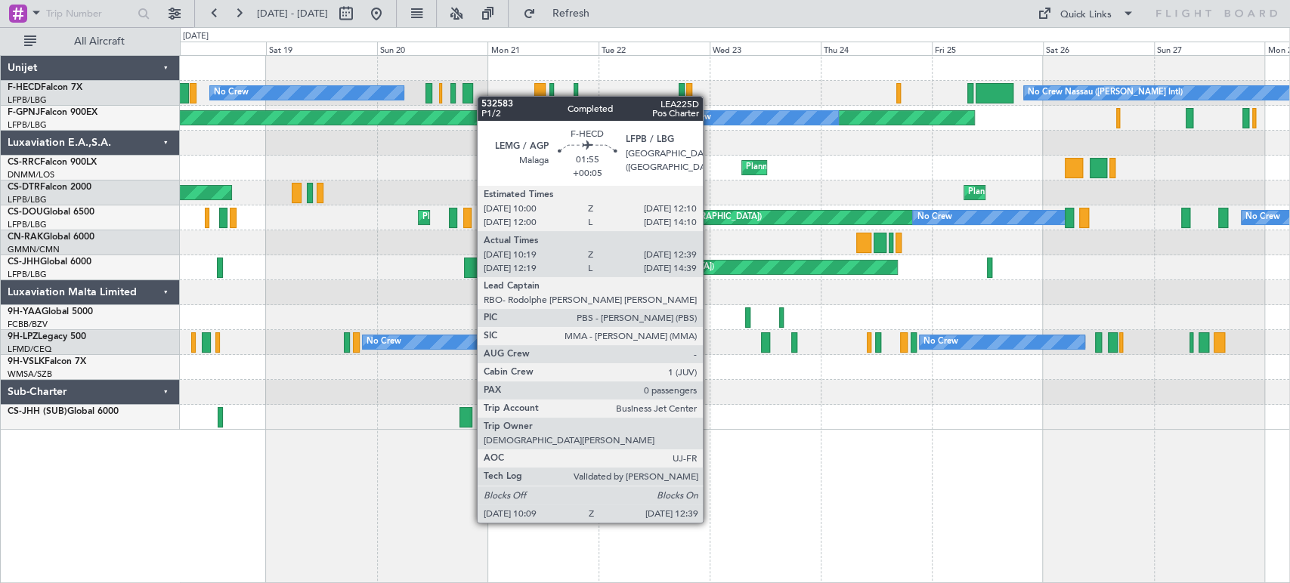
click at [891, 92] on div "No Crew No Crew Nassau ([PERSON_NAME] Intl) No Crew Planned Maint [GEOGRAPHIC_D…" at bounding box center [734, 93] width 1109 height 25
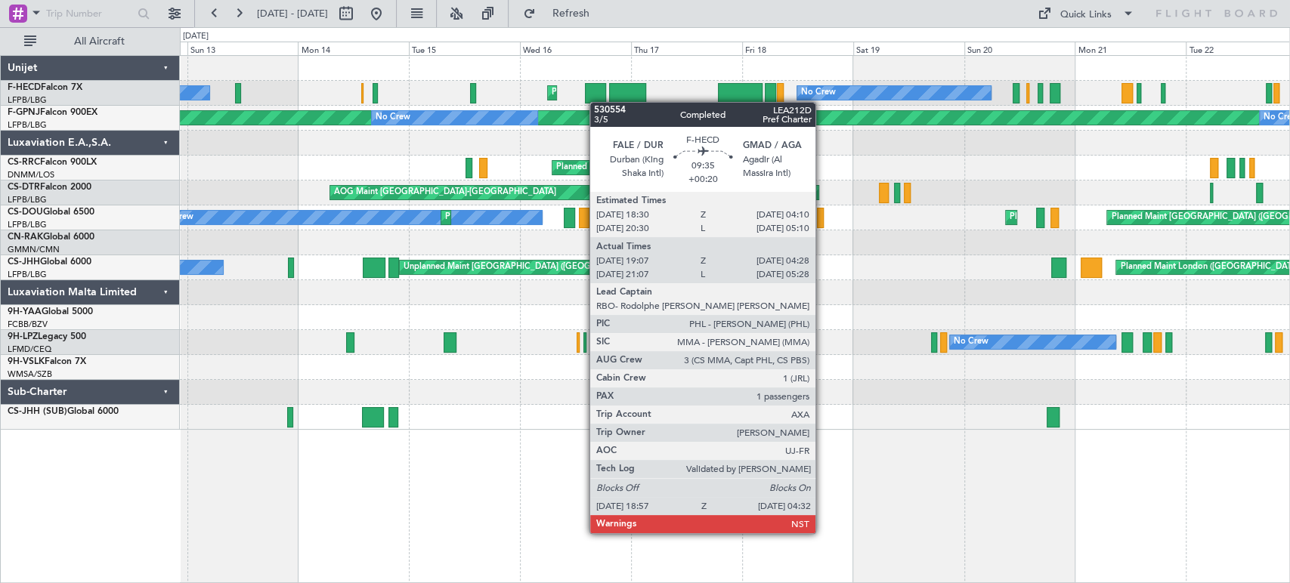
click at [1122, 70] on div "No Crew Planned Maint [GEOGRAPHIC_DATA] ([GEOGRAPHIC_DATA]) No Crew Planned Mai…" at bounding box center [734, 243] width 1109 height 374
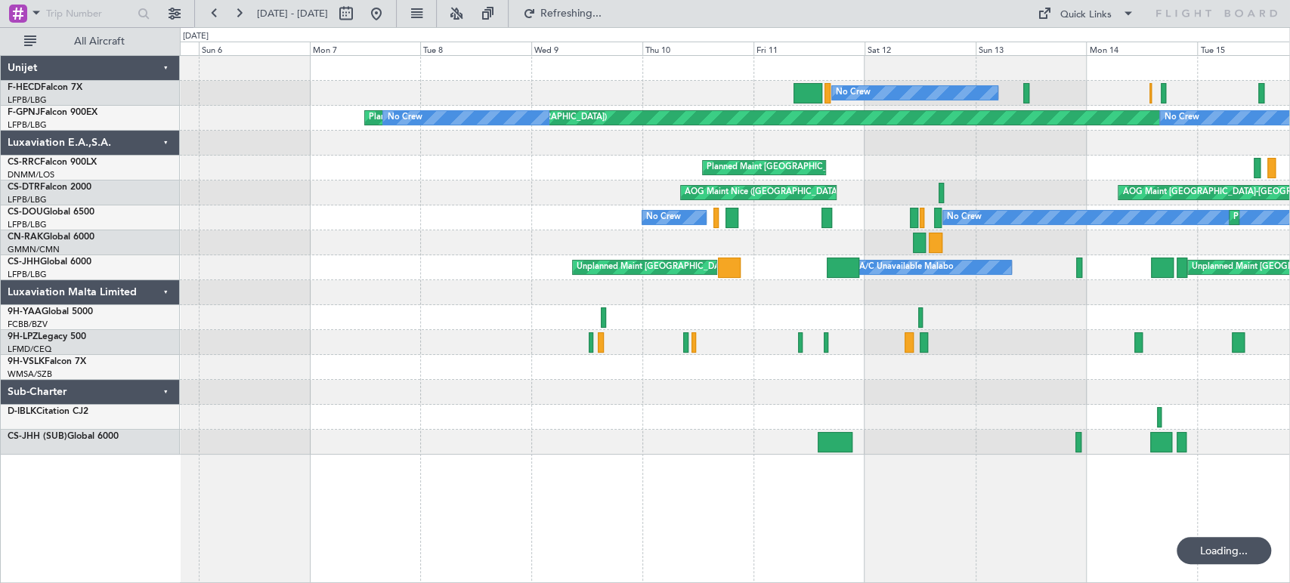
click at [756, 91] on div "No Crew Planned Maint [GEOGRAPHIC_DATA] ([GEOGRAPHIC_DATA])" at bounding box center [734, 93] width 1109 height 25
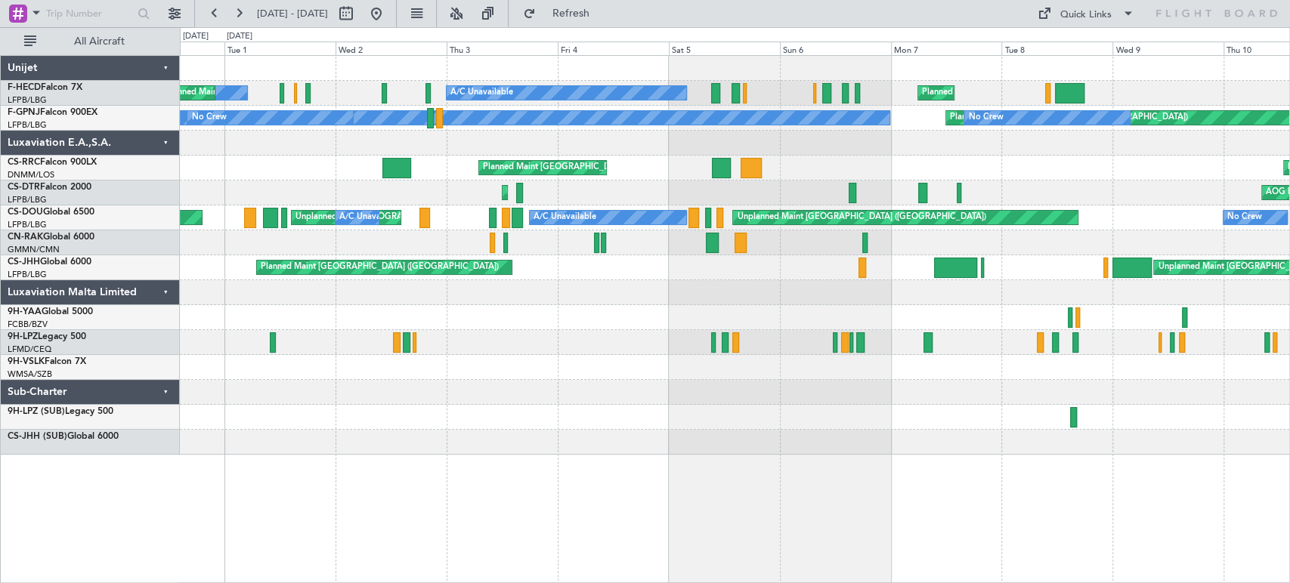
click at [900, 81] on div "Planned Maint [GEOGRAPHIC_DATA] ([GEOGRAPHIC_DATA]) A/C Unavailable No Crew Unp…" at bounding box center [734, 93] width 1109 height 25
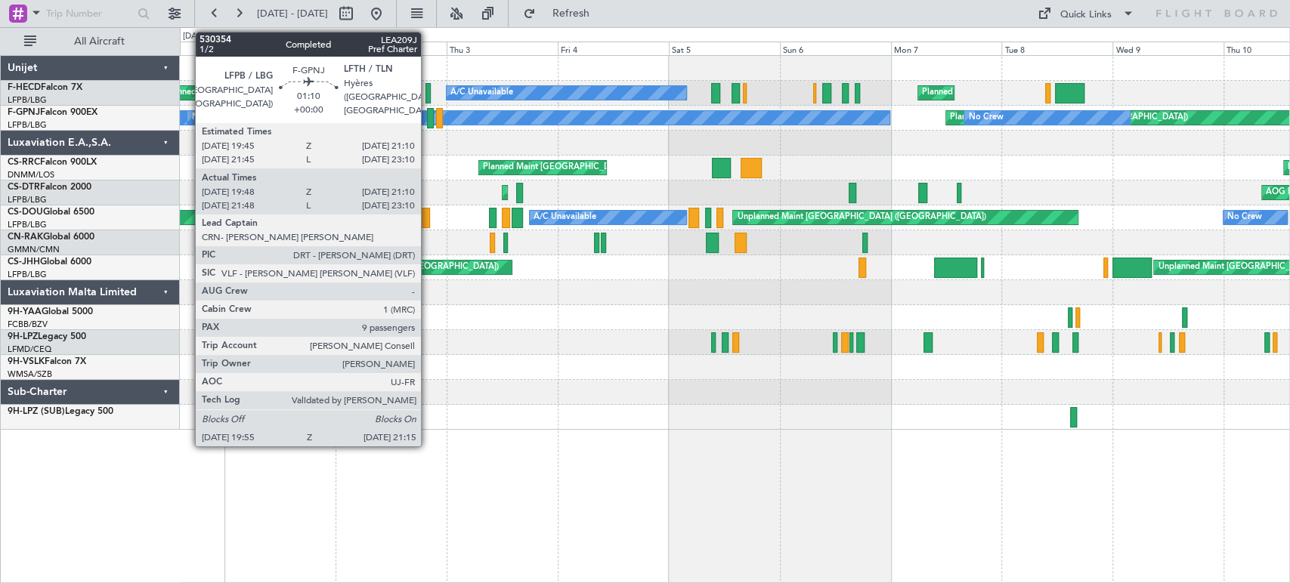
click at [428, 116] on div at bounding box center [430, 118] width 7 height 20
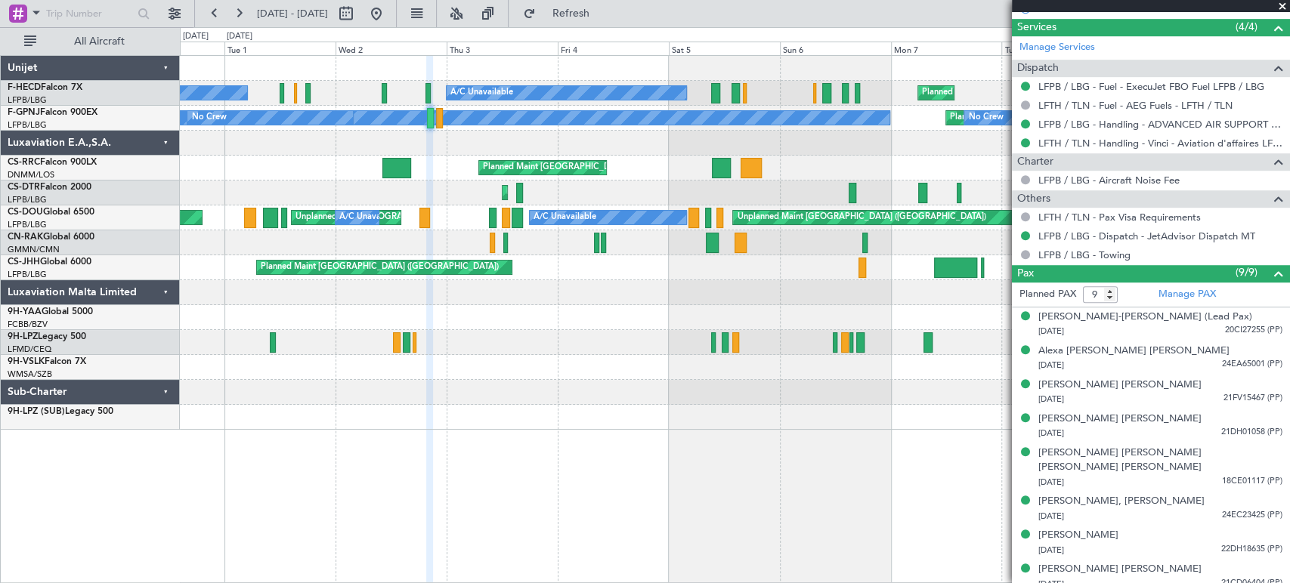
scroll to position [615, 0]
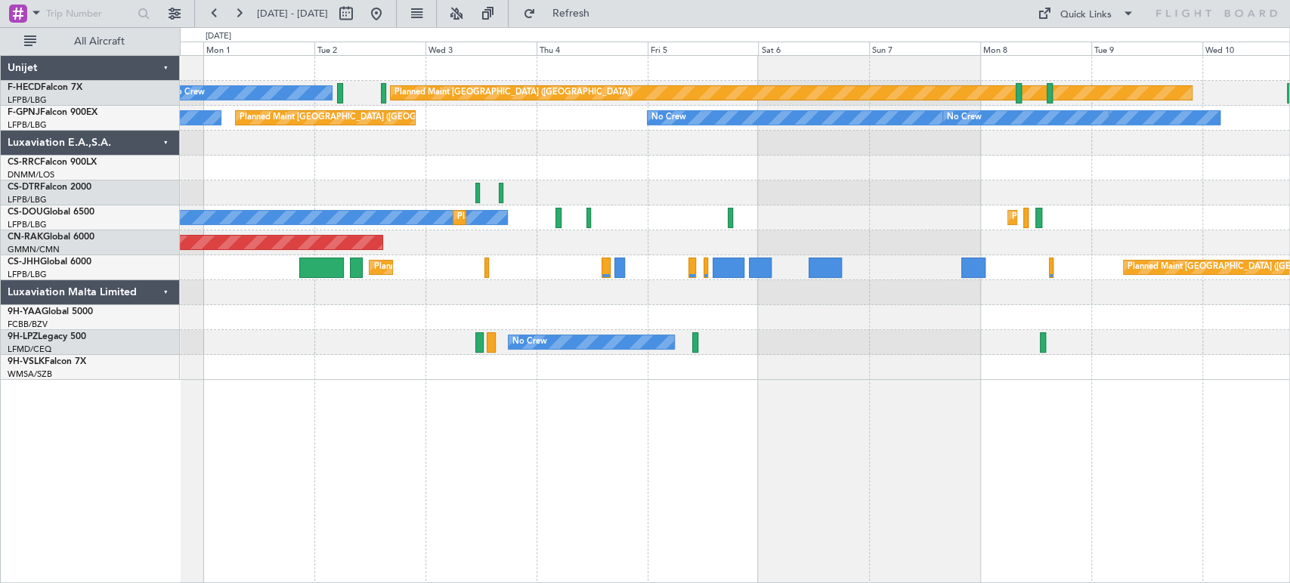
click at [206, 308] on div "Planned Maint [GEOGRAPHIC_DATA] ([GEOGRAPHIC_DATA]) No Crew Planned Maint [GEOG…" at bounding box center [734, 218] width 1109 height 324
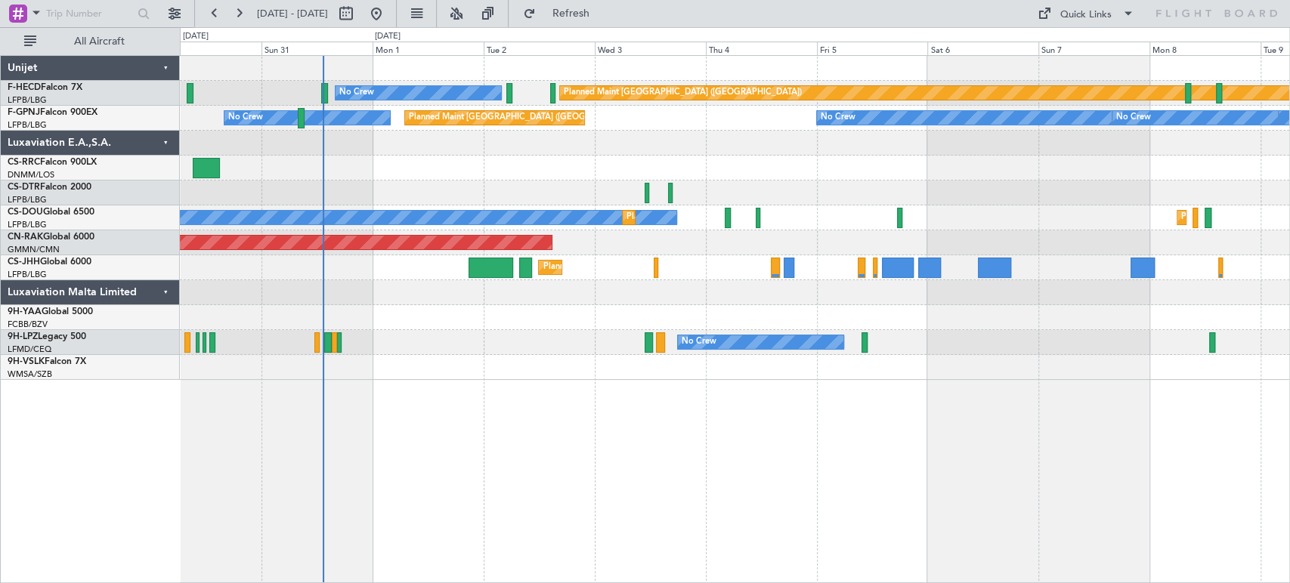
click at [459, 283] on div at bounding box center [734, 292] width 1109 height 25
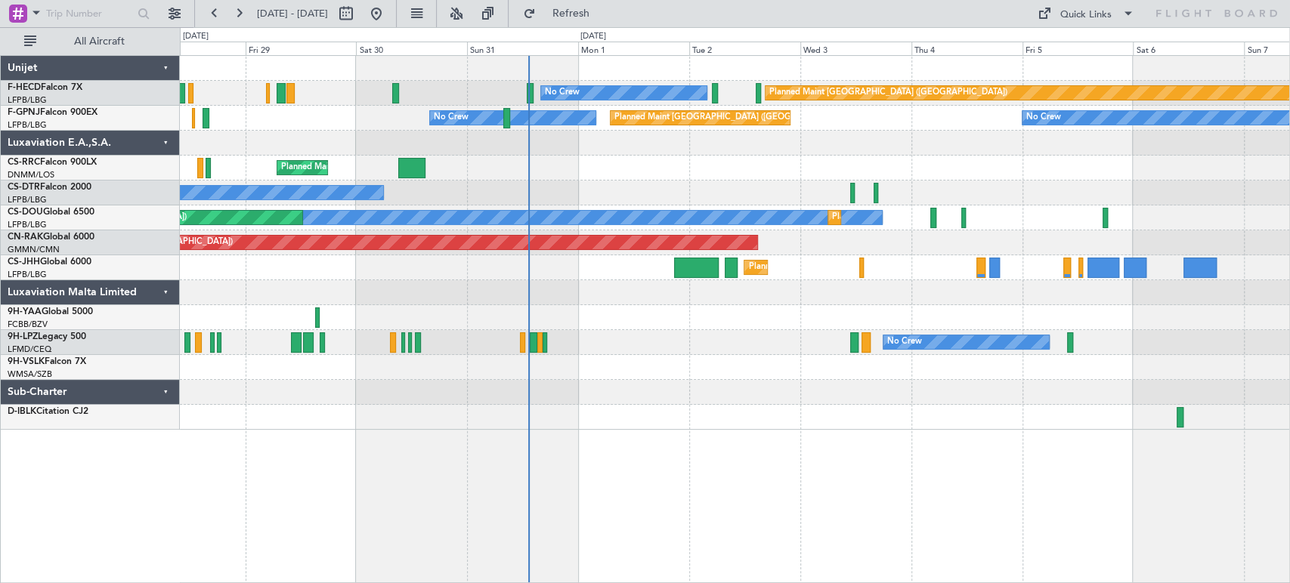
click at [671, 159] on div "Planned Maint [GEOGRAPHIC_DATA] ([GEOGRAPHIC_DATA]) No Crew No Crew Planned Mai…" at bounding box center [734, 243] width 1109 height 374
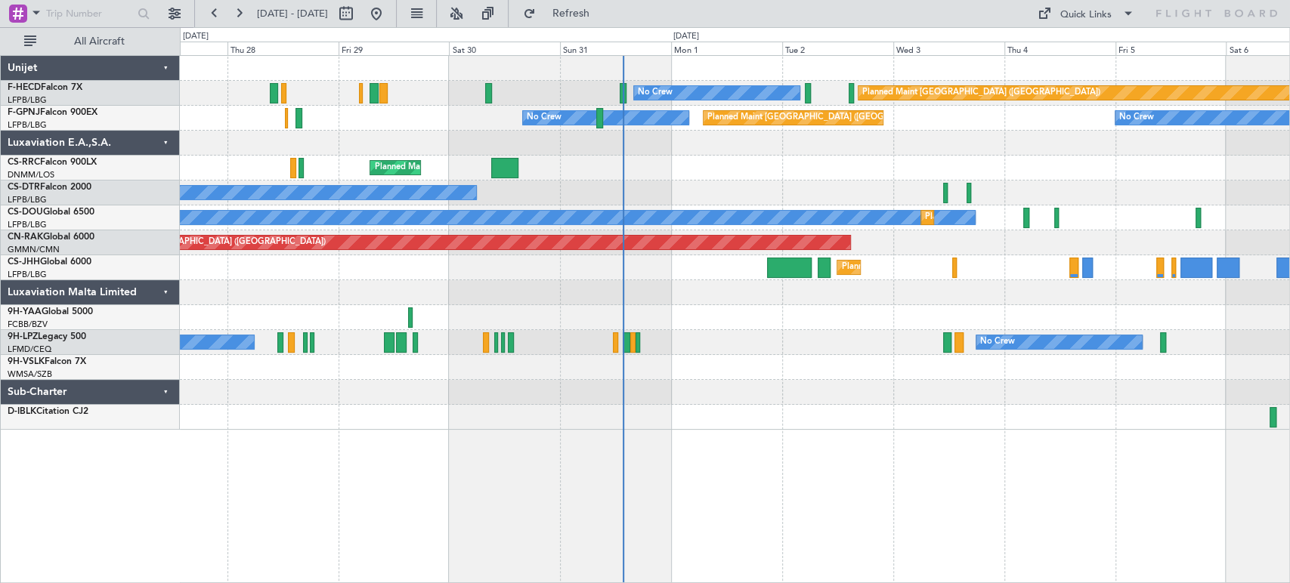
click at [628, 94] on div "Planned Maint [GEOGRAPHIC_DATA] ([GEOGRAPHIC_DATA]) No Crew No Crew" at bounding box center [734, 93] width 1109 height 25
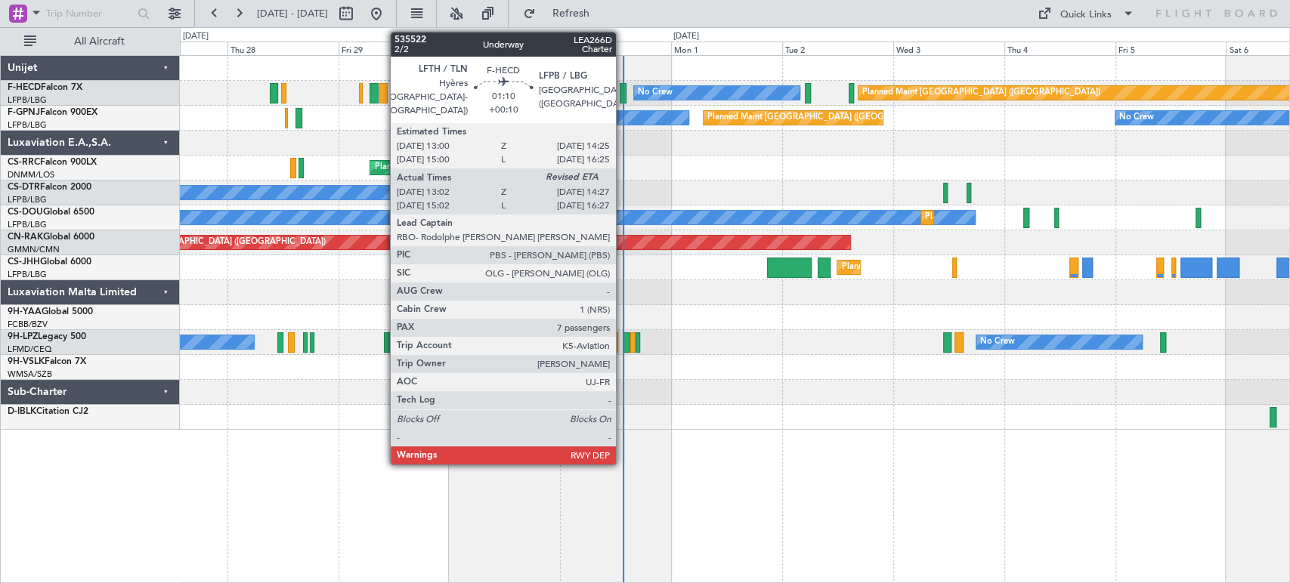
click at [623, 94] on div at bounding box center [623, 93] width 7 height 20
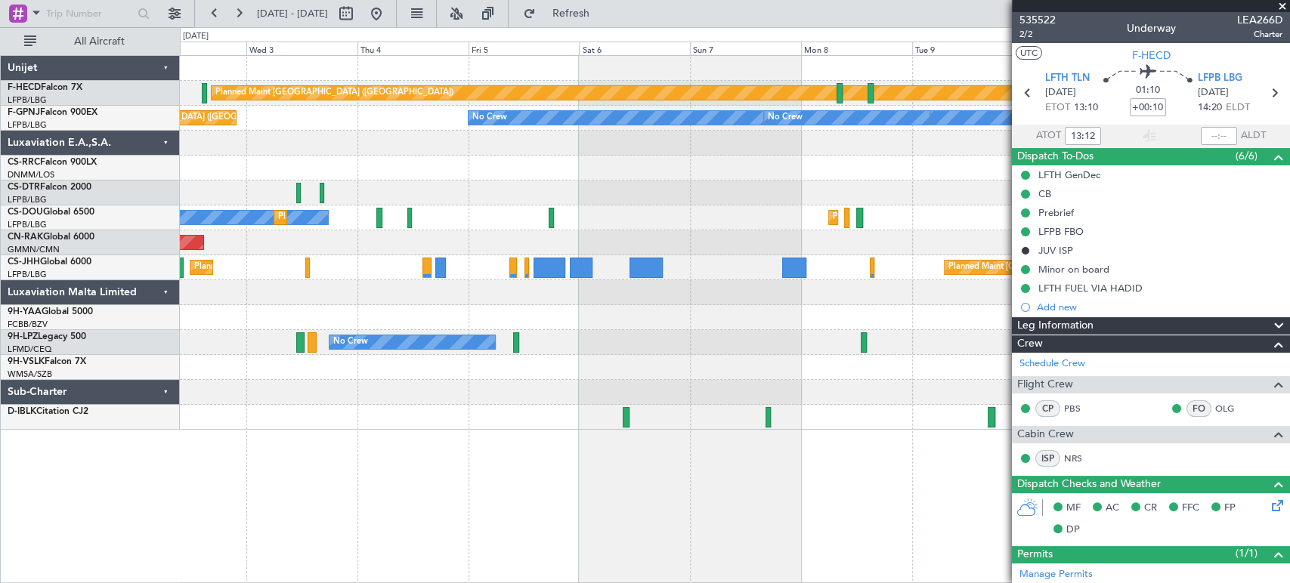
click at [19, 245] on div "Planned Maint [GEOGRAPHIC_DATA] ([GEOGRAPHIC_DATA]) No Crew Planned Maint [GEOG…" at bounding box center [645, 305] width 1290 height 556
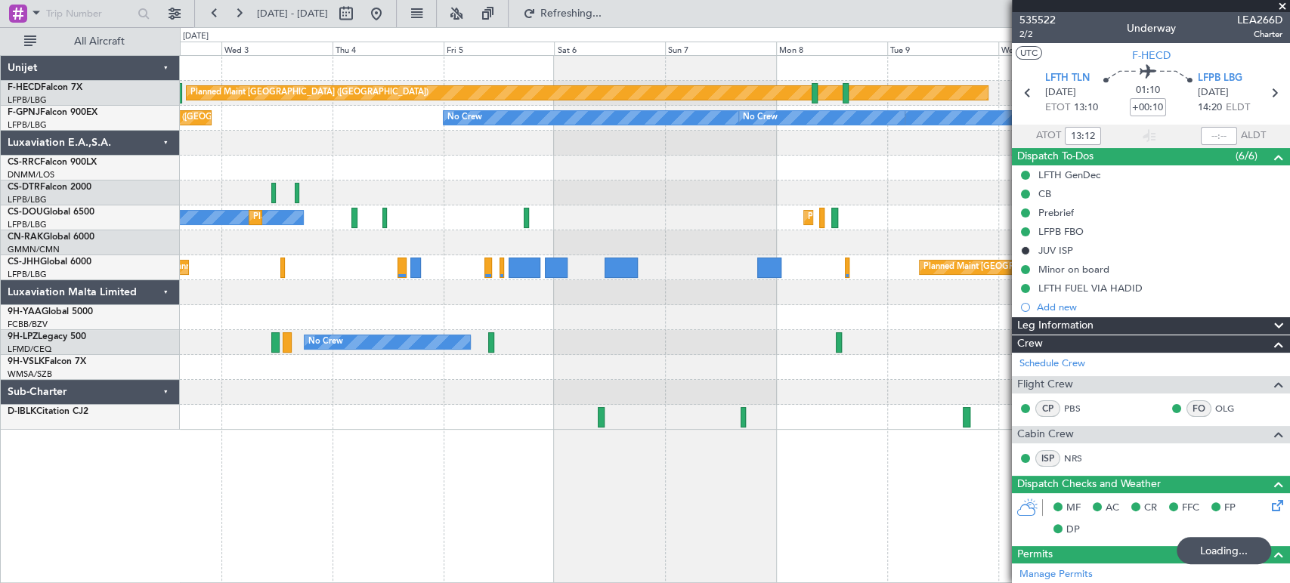
click at [76, 245] on div "Planned Maint [GEOGRAPHIC_DATA] ([GEOGRAPHIC_DATA]) No Crew Planned Maint [GEOG…" at bounding box center [645, 305] width 1290 height 556
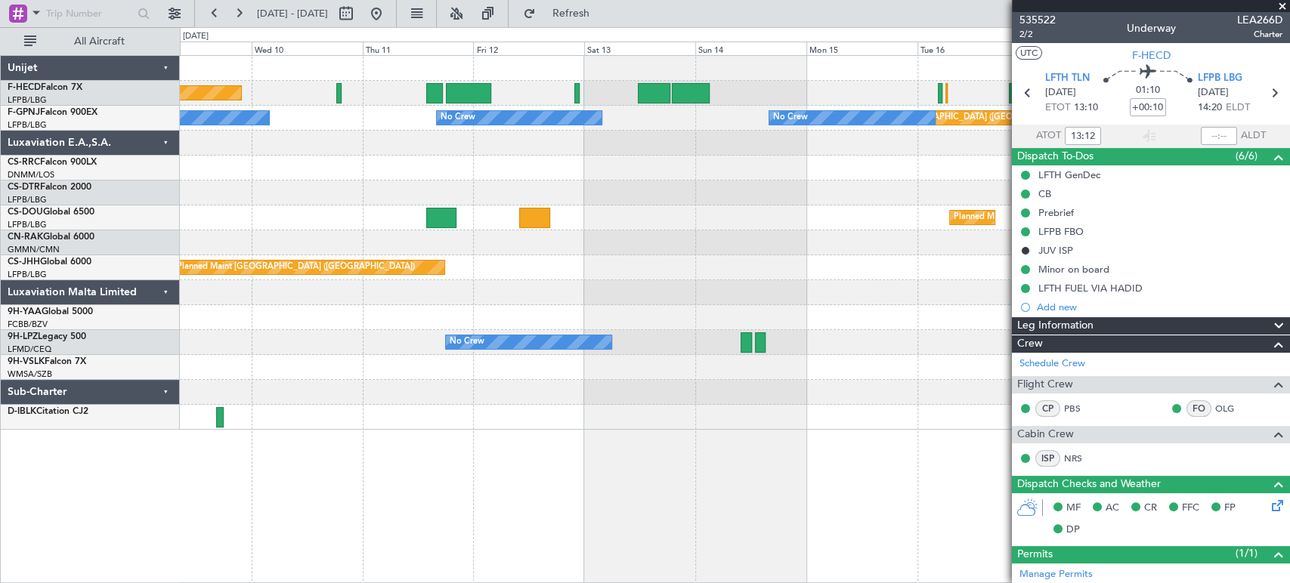
click at [456, 259] on div "Planned Maint [GEOGRAPHIC_DATA] ([GEOGRAPHIC_DATA]) No Crew Planned Maint [GEOG…" at bounding box center [734, 243] width 1109 height 374
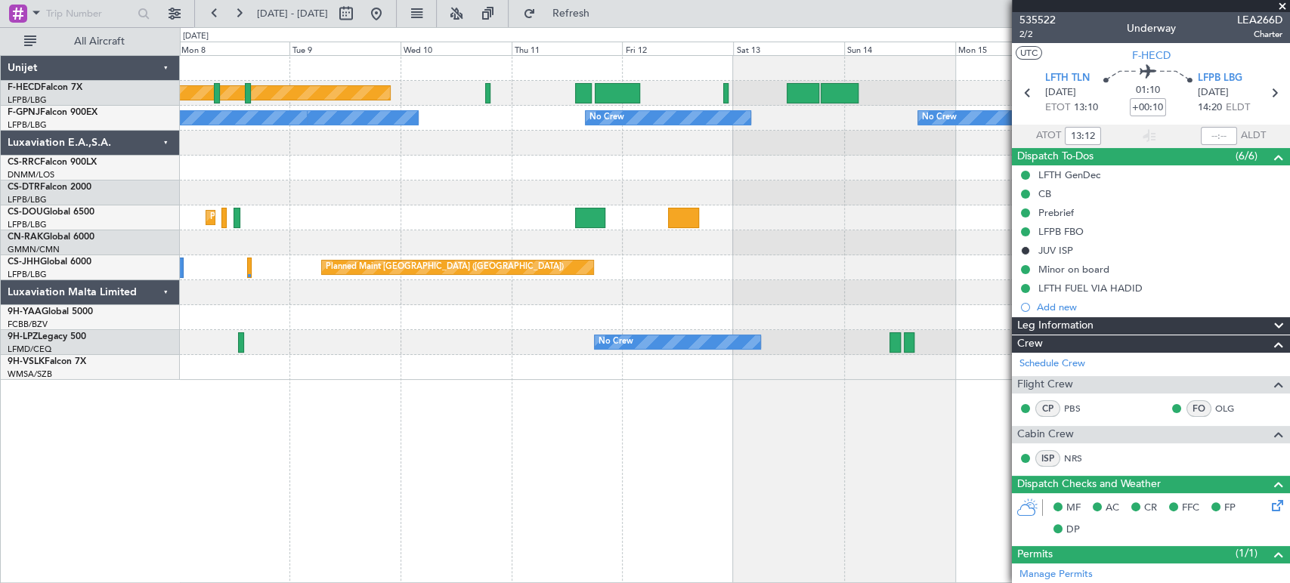
click at [1008, 176] on div at bounding box center [734, 168] width 1109 height 25
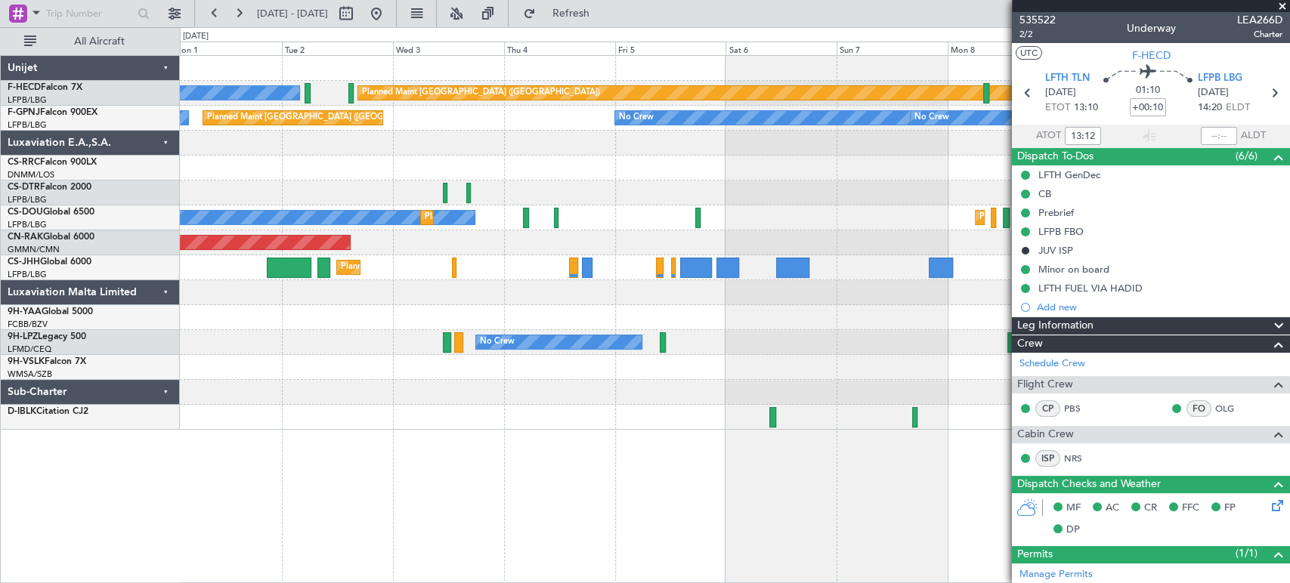
click at [774, 176] on div "Planned Maint [GEOGRAPHIC_DATA] ([GEOGRAPHIC_DATA]) No Crew No Crew No Crew Pla…" at bounding box center [734, 243] width 1109 height 374
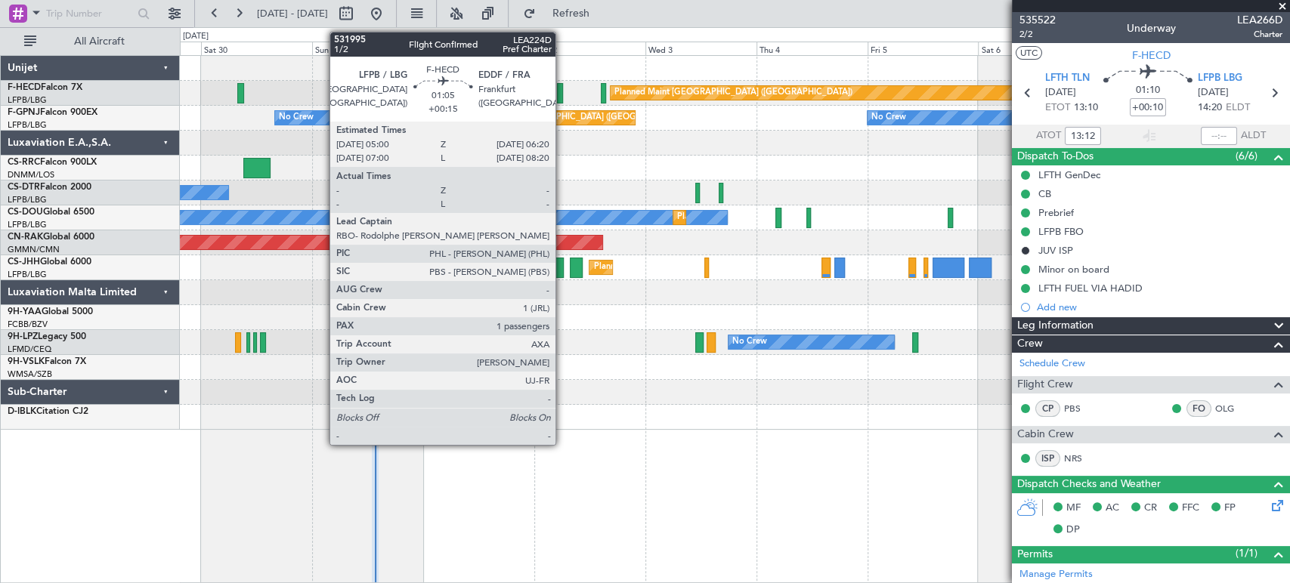
click at [562, 100] on div at bounding box center [560, 93] width 7 height 20
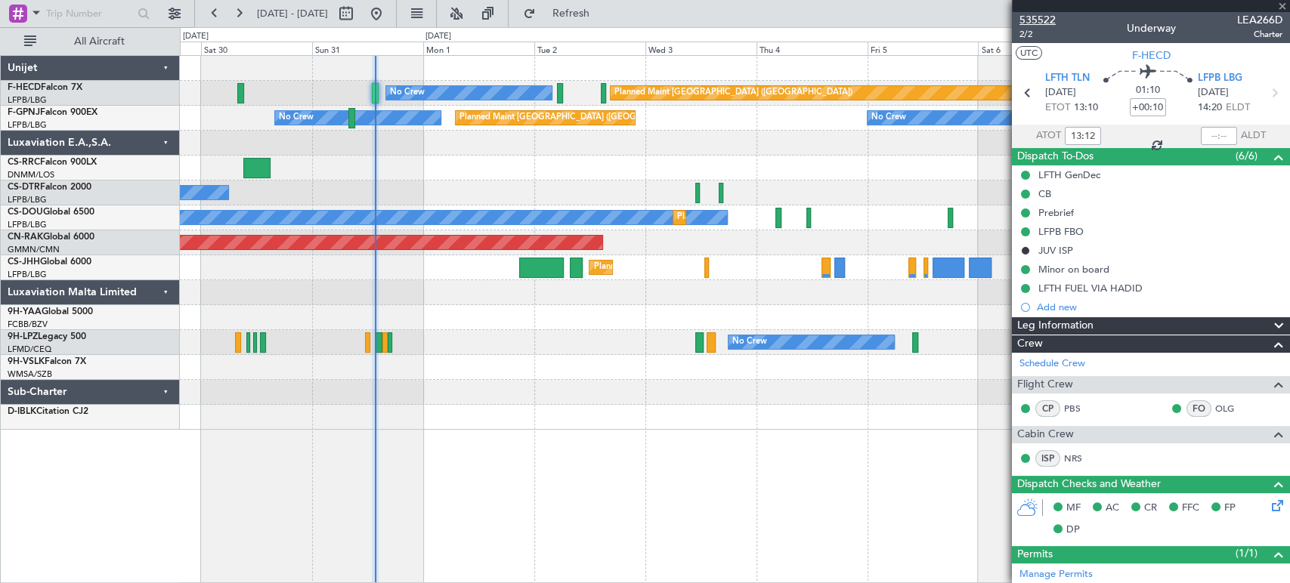
click at [1034, 12] on span "535522" at bounding box center [1037, 20] width 36 height 16
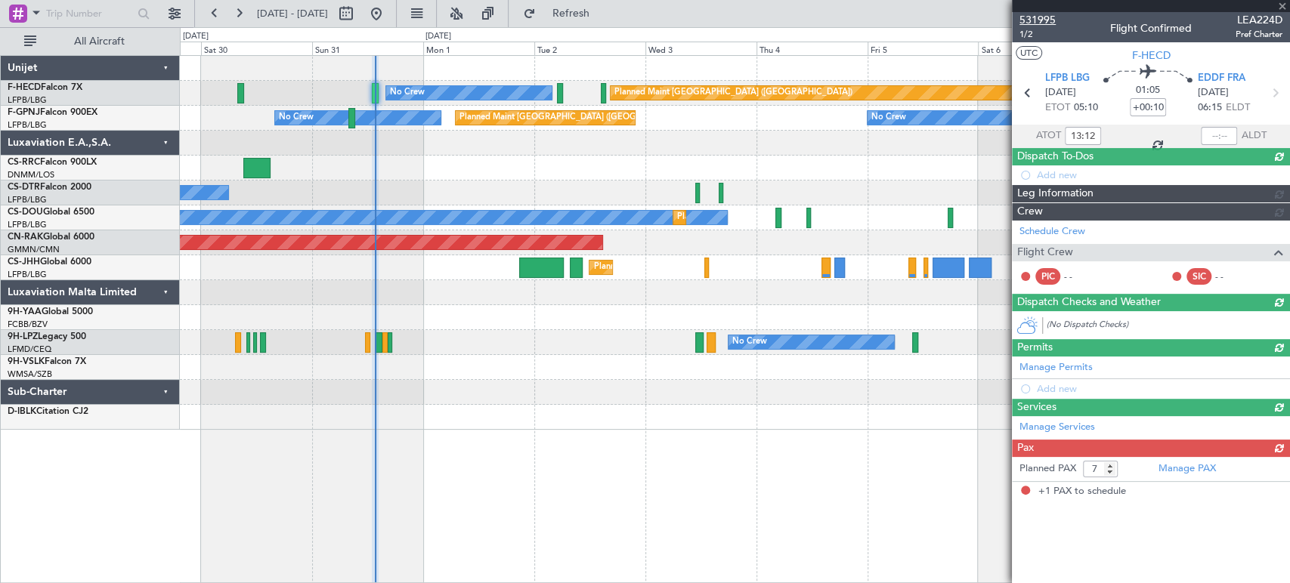
type input "+00:15"
type input "1"
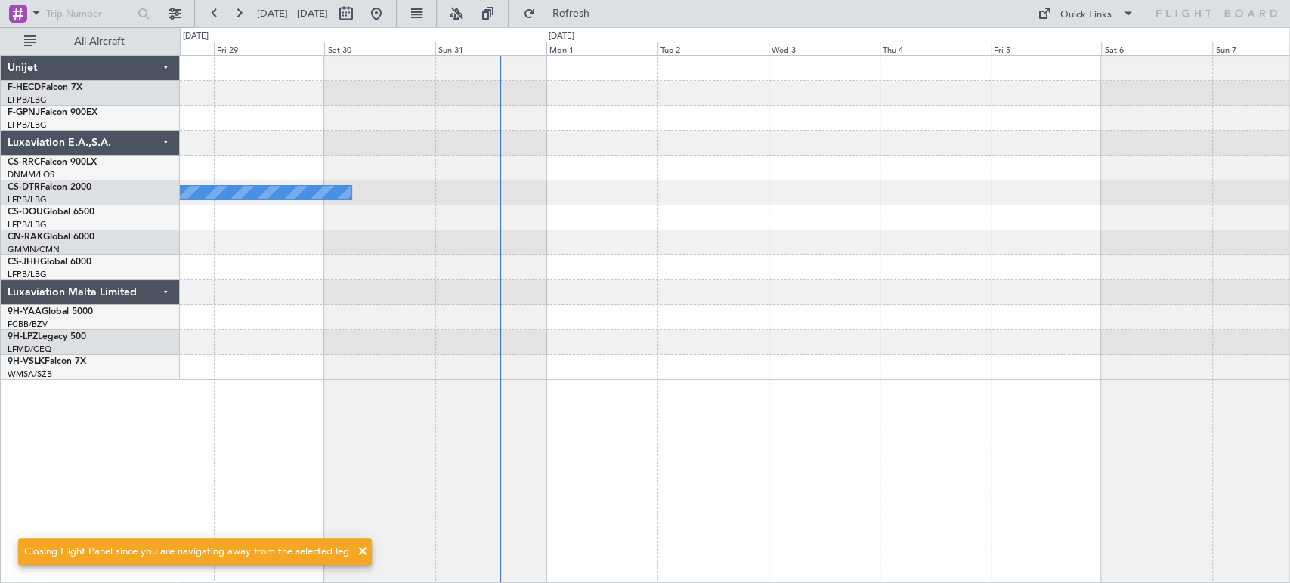
click at [622, 140] on div "No Crew" at bounding box center [734, 218] width 1109 height 324
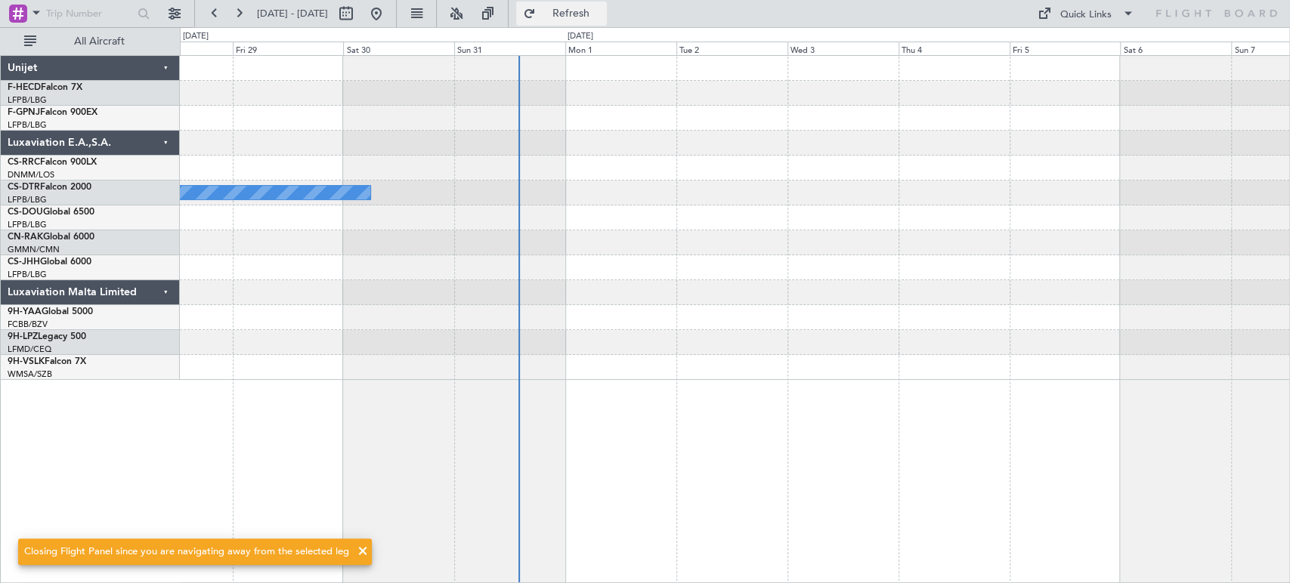
click at [602, 19] on span "Refresh" at bounding box center [570, 13] width 63 height 11
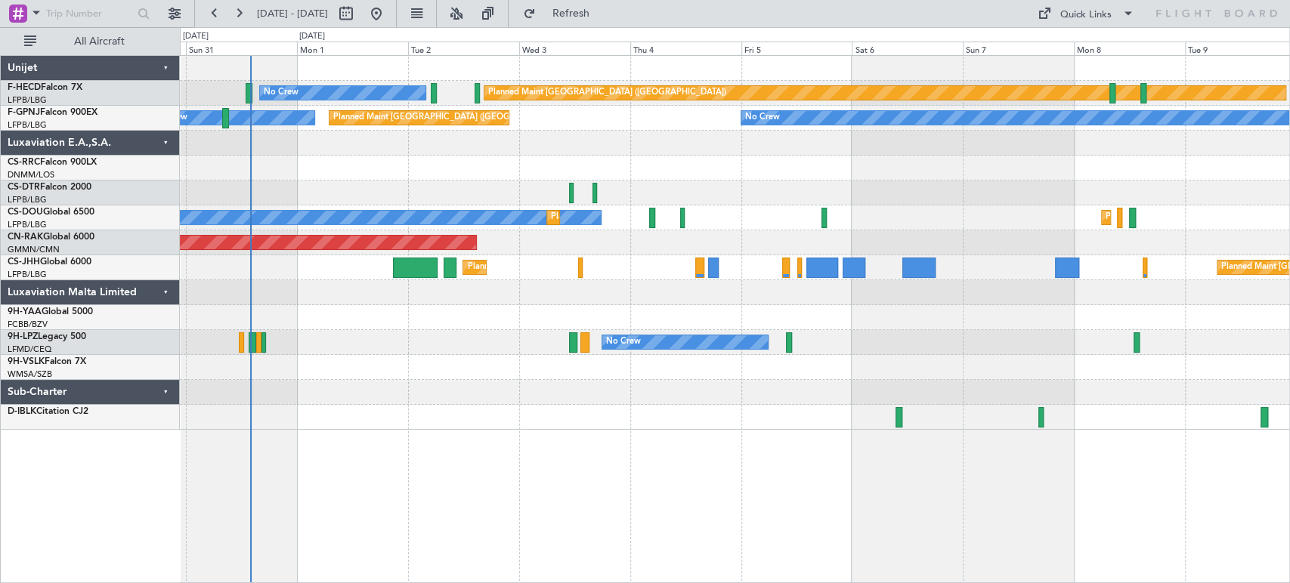
click at [268, 135] on div "Planned Maint [GEOGRAPHIC_DATA] ([GEOGRAPHIC_DATA]) No Crew Planned Maint [GEOG…" at bounding box center [734, 243] width 1109 height 374
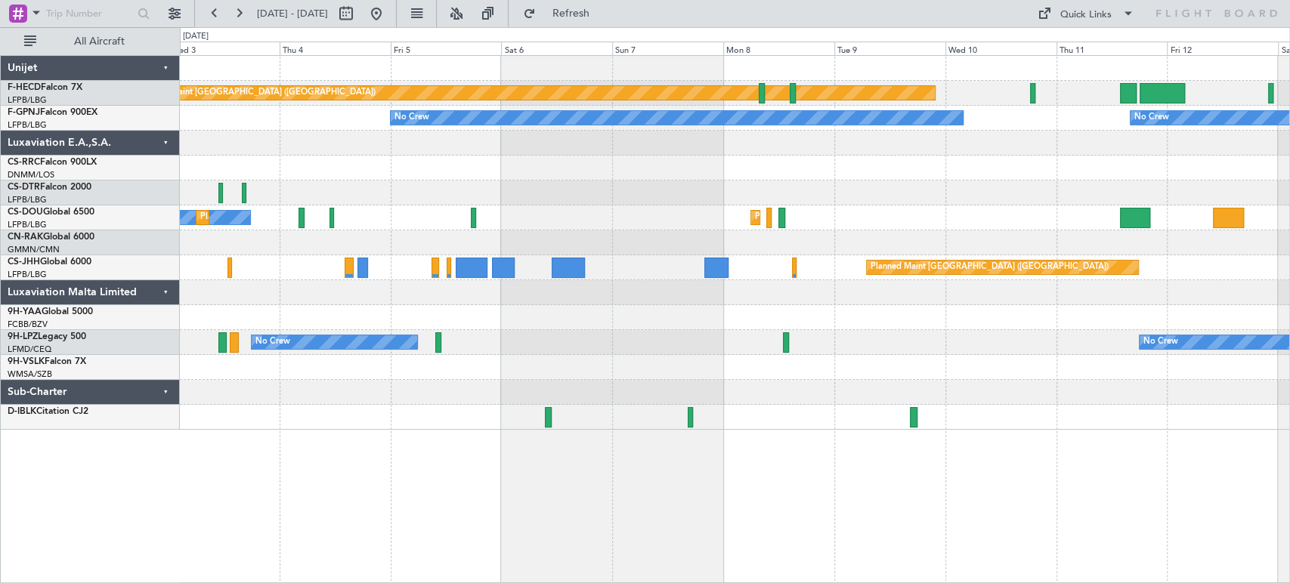
click at [284, 131] on div "Planned Maint [GEOGRAPHIC_DATA] ([GEOGRAPHIC_DATA]) No Crew No Crew No Crew No …" at bounding box center [734, 243] width 1109 height 374
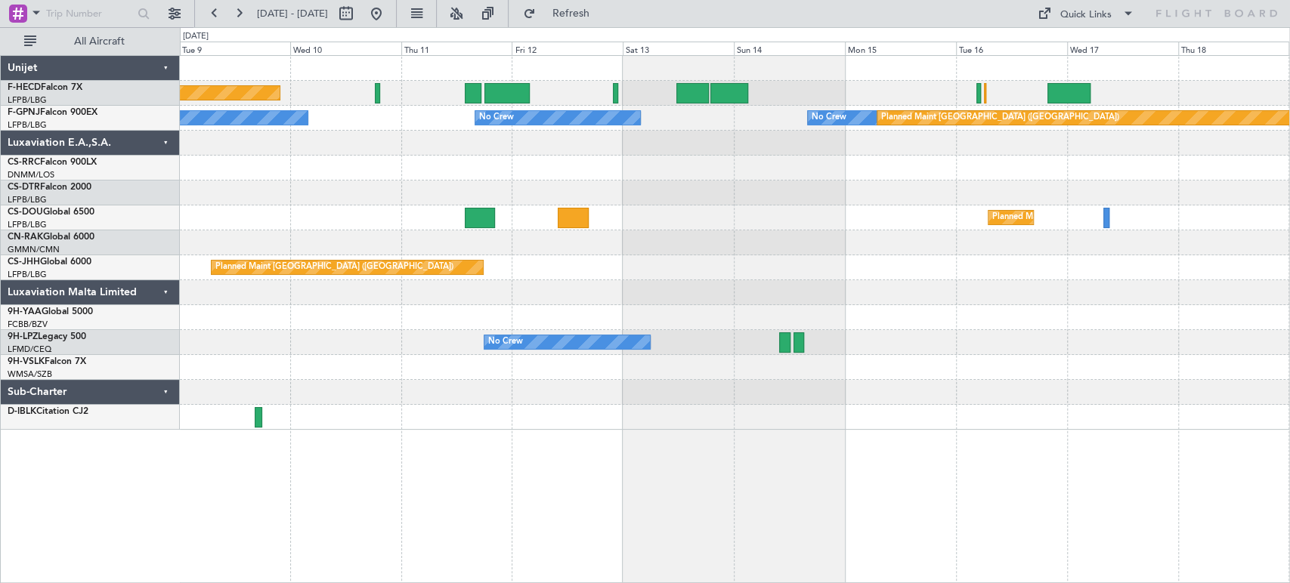
click at [487, 132] on div "Planned Maint [GEOGRAPHIC_DATA] ([GEOGRAPHIC_DATA]) No Crew No Crew No Crew No …" at bounding box center [734, 243] width 1109 height 374
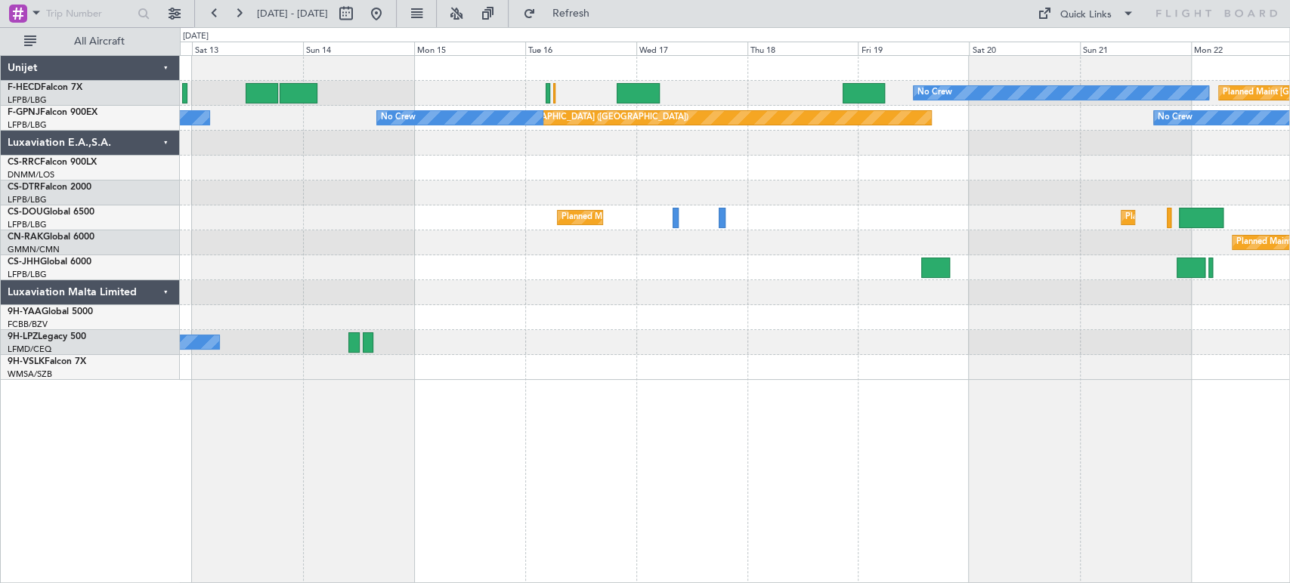
click at [435, 97] on div "No Crew Planned Maint [GEOGRAPHIC_DATA] ([GEOGRAPHIC_DATA]) Planned Maint [GEOG…" at bounding box center [734, 218] width 1109 height 324
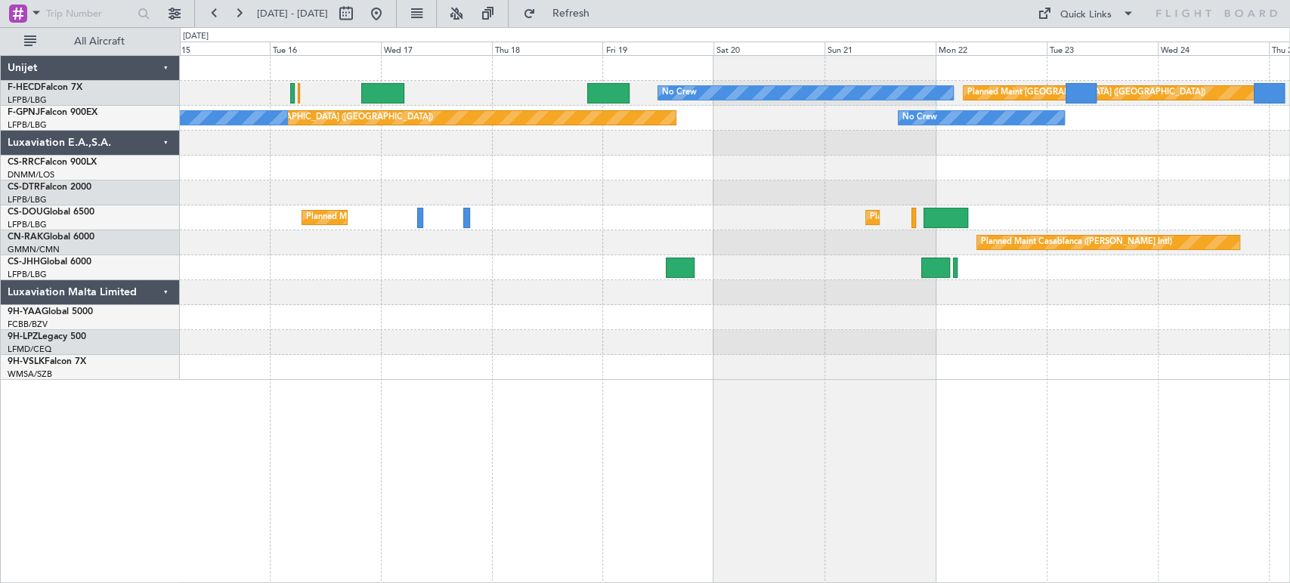
click at [638, 105] on div "Planned Maint [GEOGRAPHIC_DATA] ([GEOGRAPHIC_DATA]) No Crew Planned Maint [GEOG…" at bounding box center [734, 218] width 1109 height 324
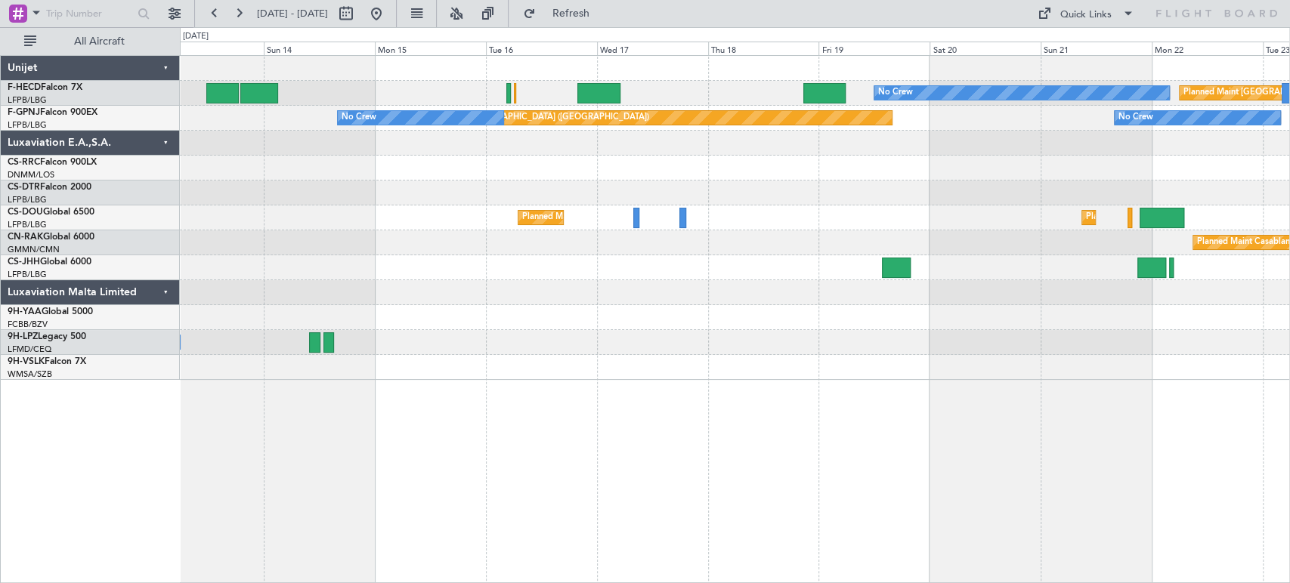
click at [895, 289] on div "Planned Maint [GEOGRAPHIC_DATA] ([GEOGRAPHIC_DATA]) No Crew Planned Maint [GEOG…" at bounding box center [734, 218] width 1109 height 324
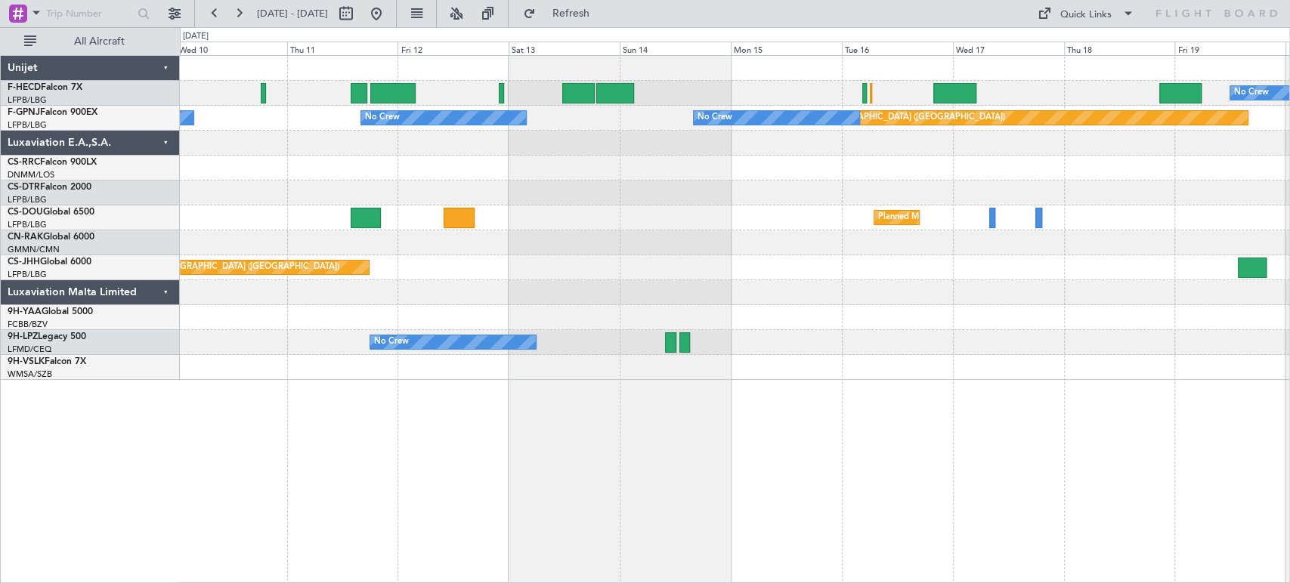
click at [1182, 223] on div "No Crew Planned Maint [GEOGRAPHIC_DATA] ([GEOGRAPHIC_DATA]) Planned Maint [GEOG…" at bounding box center [734, 218] width 1109 height 324
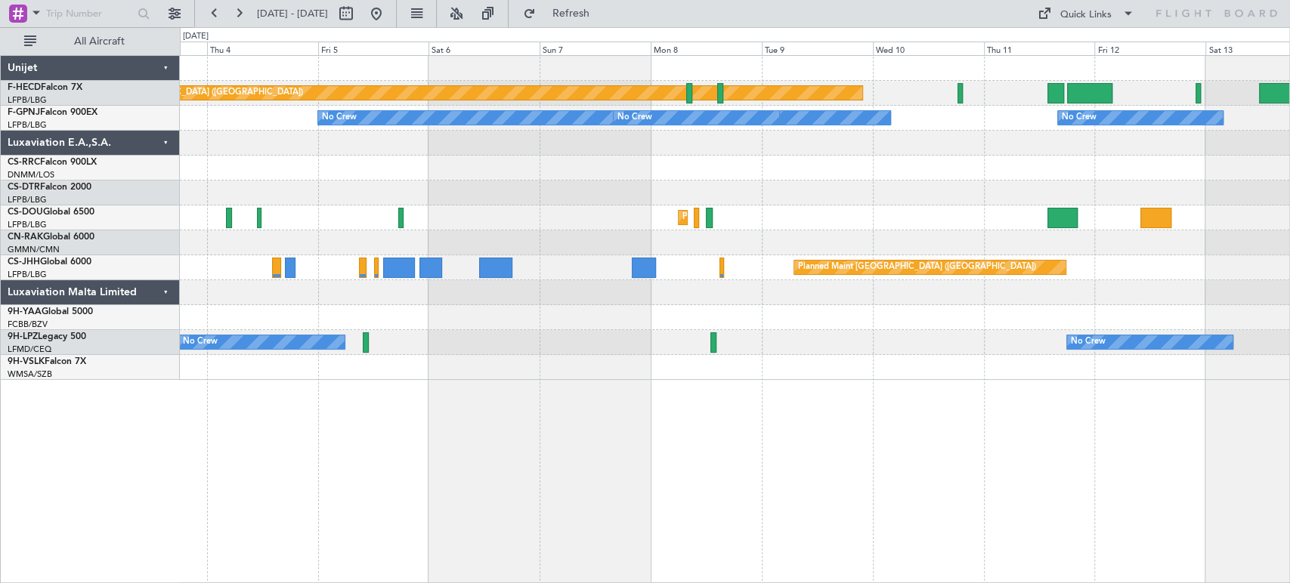
click at [1043, 198] on div "Planned Maint [GEOGRAPHIC_DATA] ([GEOGRAPHIC_DATA]) No Crew No Crew No Crew No …" at bounding box center [734, 218] width 1109 height 324
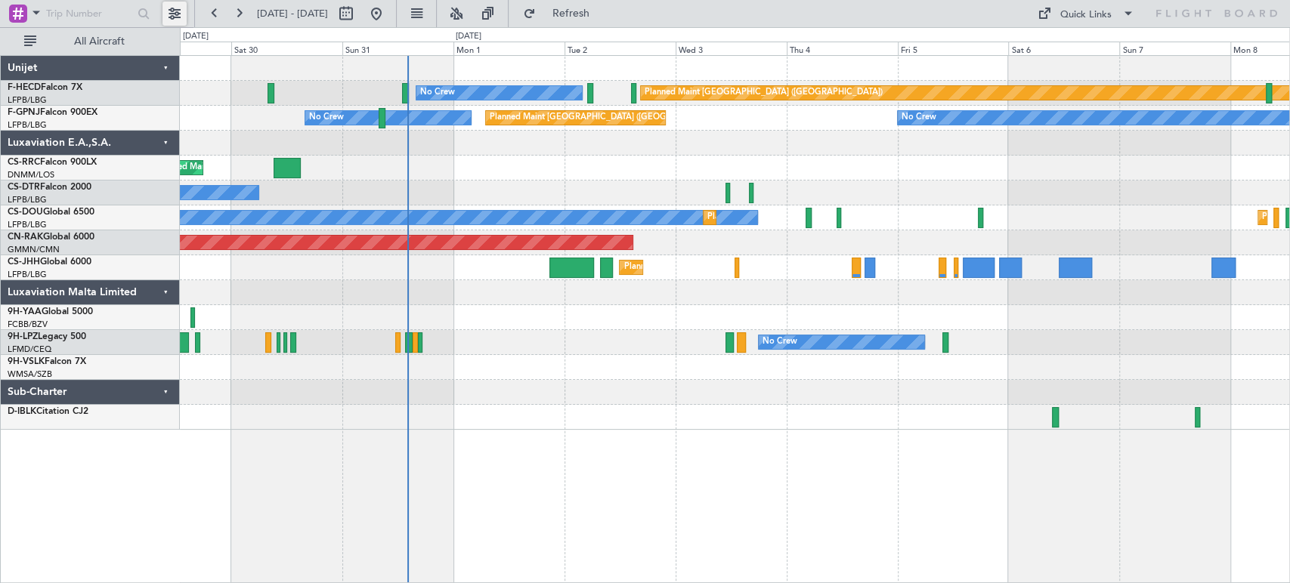
click at [175, 14] on button at bounding box center [174, 14] width 24 height 24
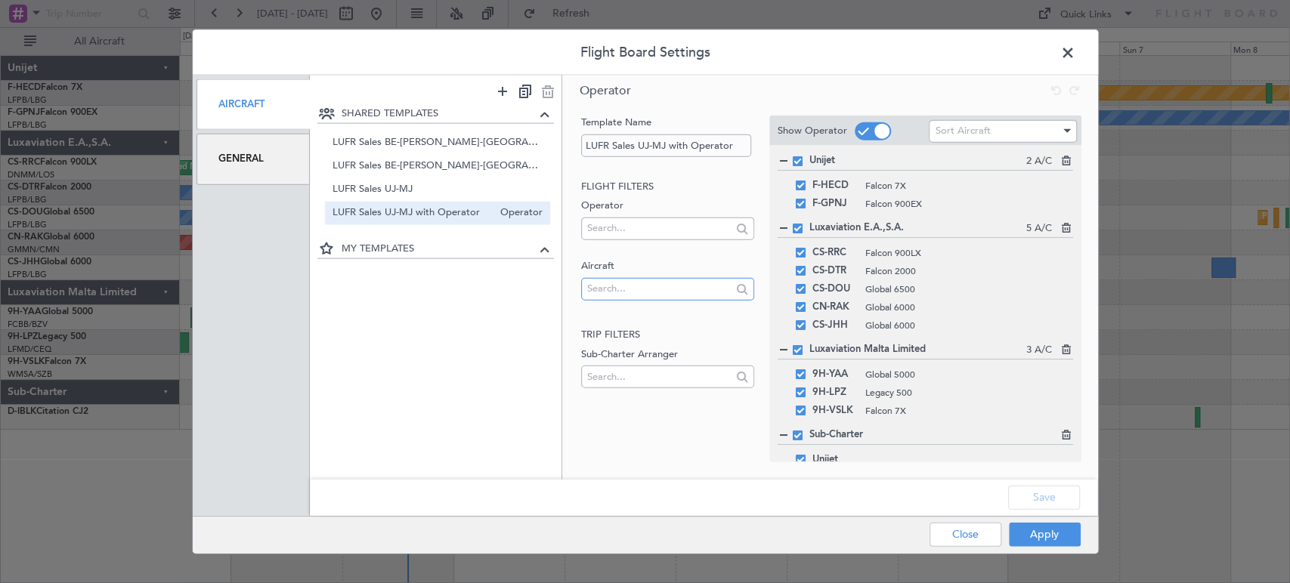
click at [623, 293] on input "text" at bounding box center [659, 288] width 144 height 23
type input "cn-kas"
click at [654, 314] on span "CN-KAS" at bounding box center [667, 312] width 149 height 23
click at [1077, 532] on button "Apply" at bounding box center [1045, 534] width 72 height 24
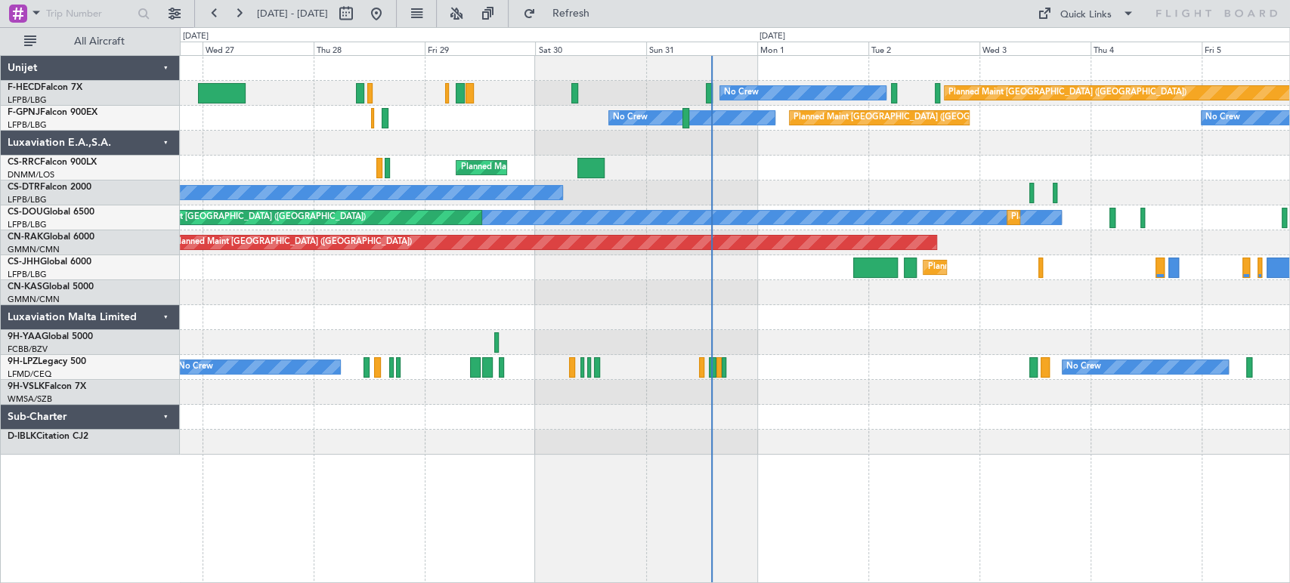
click at [723, 280] on div at bounding box center [734, 292] width 1109 height 25
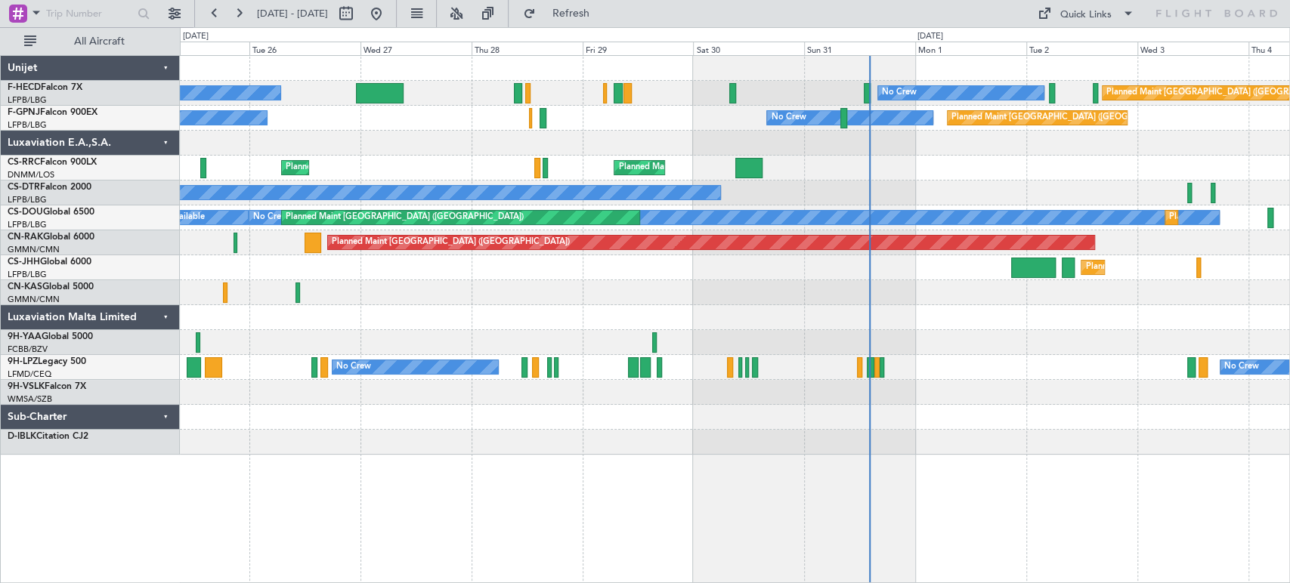
click at [734, 287] on div at bounding box center [734, 292] width 1109 height 25
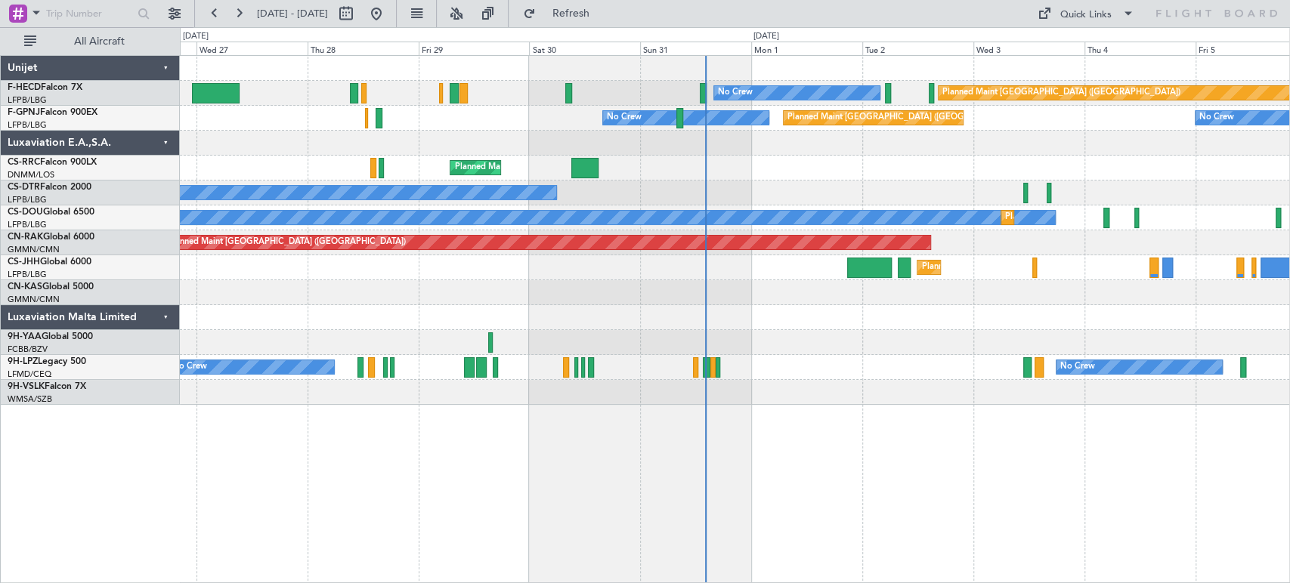
click at [331, 328] on div "Planned Maint [GEOGRAPHIC_DATA] ([GEOGRAPHIC_DATA]) No Crew No Crew Planned Mai…" at bounding box center [734, 230] width 1109 height 349
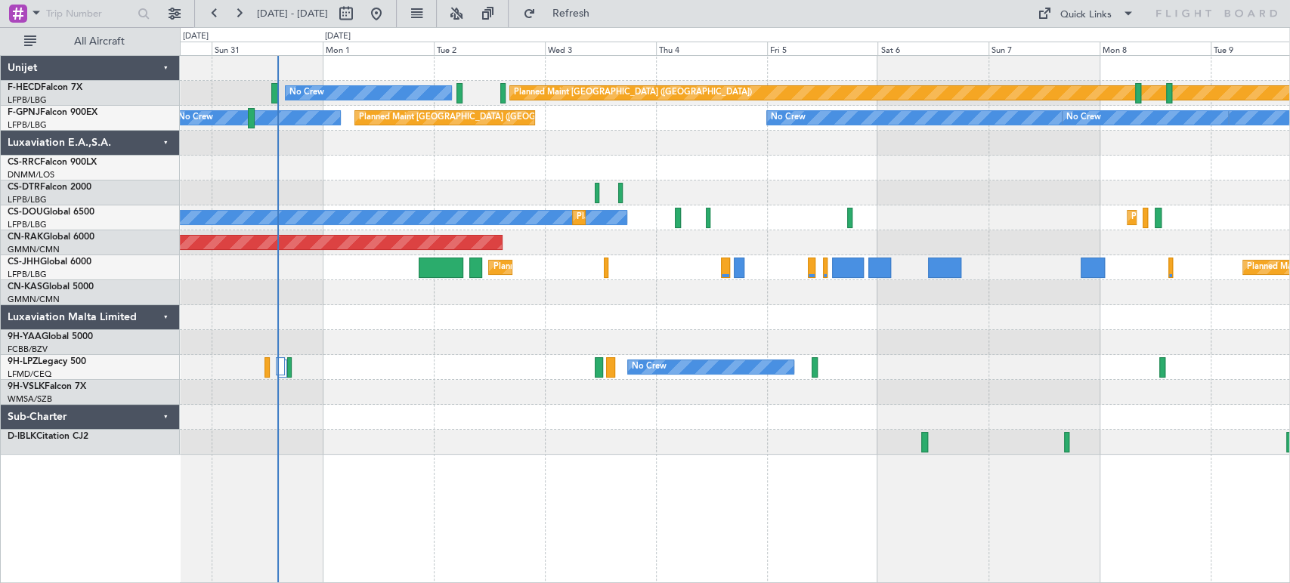
click at [322, 147] on div at bounding box center [734, 143] width 1109 height 25
click at [465, 172] on div "Planned Maint [GEOGRAPHIC_DATA] ([GEOGRAPHIC_DATA])" at bounding box center [734, 168] width 1109 height 25
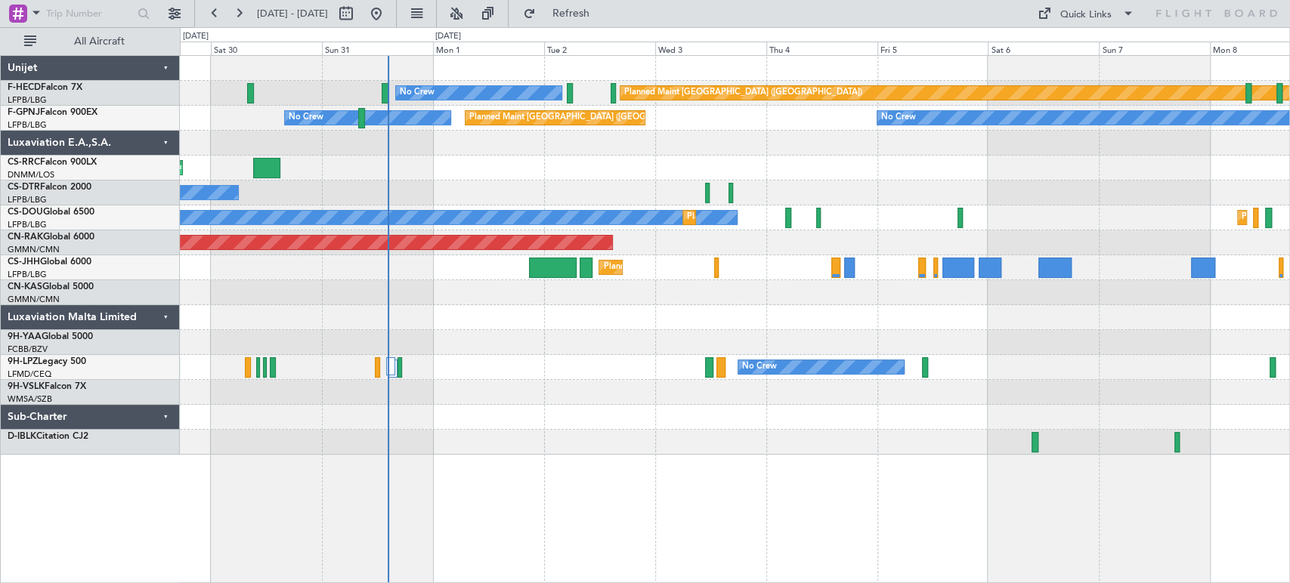
click at [248, 188] on div "Planned Maint [GEOGRAPHIC_DATA] ([GEOGRAPHIC_DATA]) No Crew Planned Maint [GEOG…" at bounding box center [734, 255] width 1109 height 399
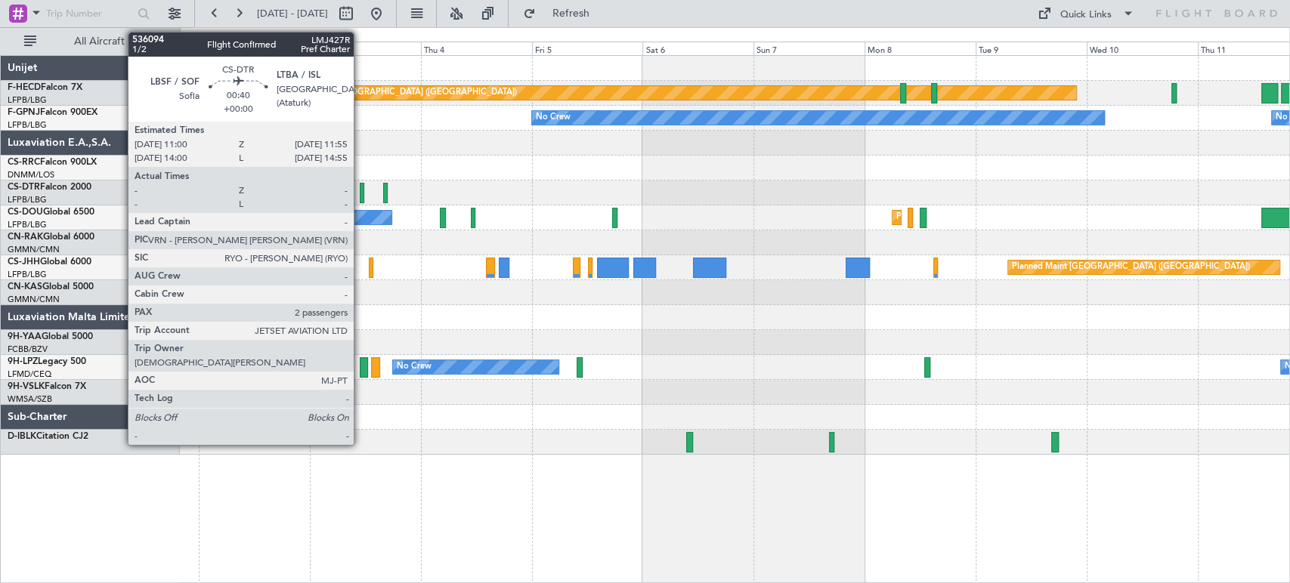
click at [360, 193] on div at bounding box center [362, 193] width 5 height 20
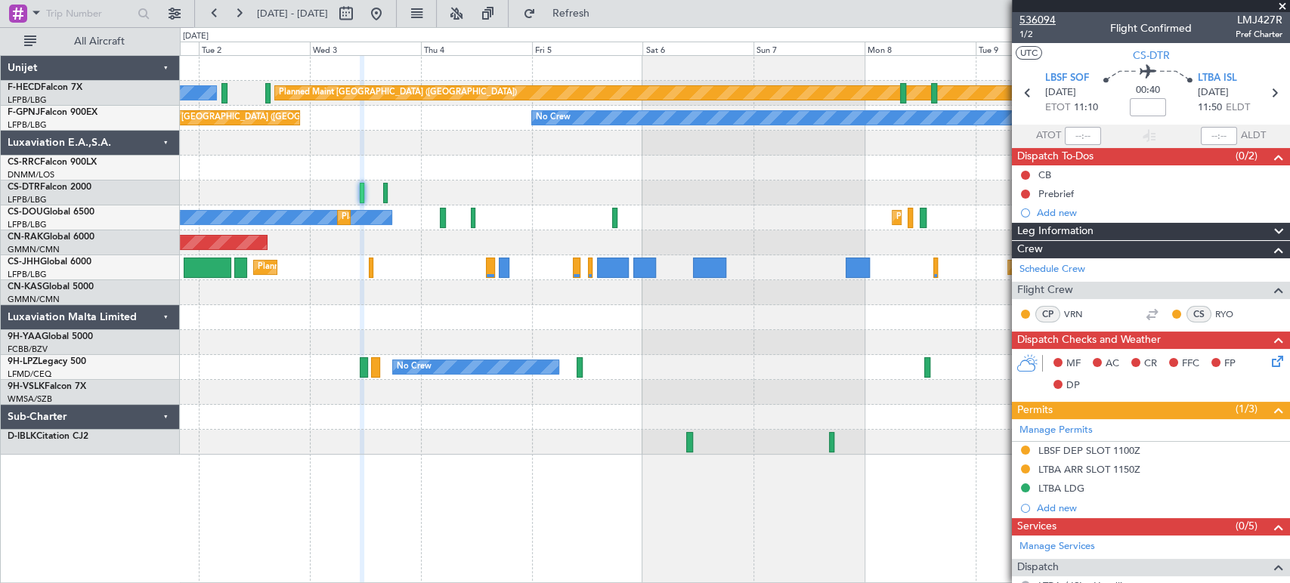
click at [1046, 14] on span "536094" at bounding box center [1037, 20] width 36 height 16
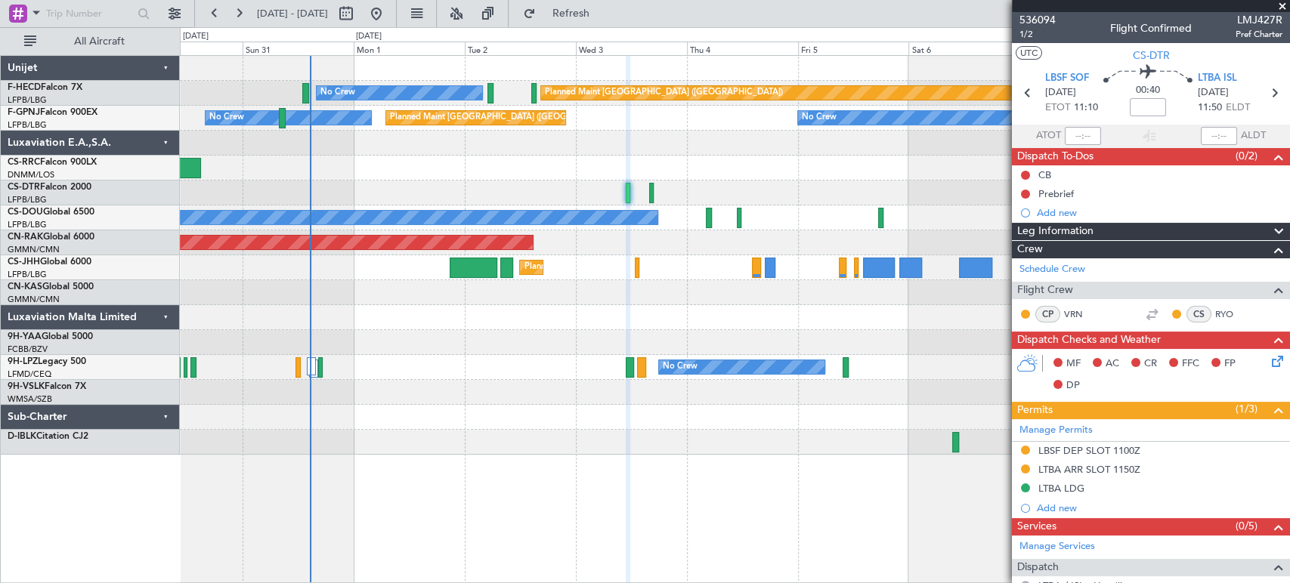
click at [677, 99] on div "Planned Maint [GEOGRAPHIC_DATA] ([GEOGRAPHIC_DATA])" at bounding box center [664, 93] width 238 height 23
